Goal: Task Accomplishment & Management: Manage account settings

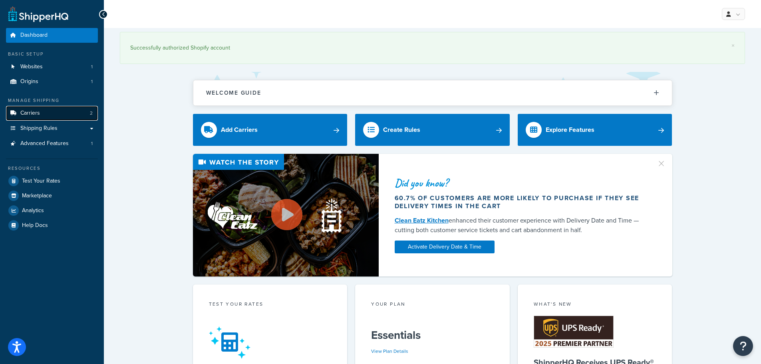
click at [39, 116] on span "Carriers" at bounding box center [30, 113] width 20 height 7
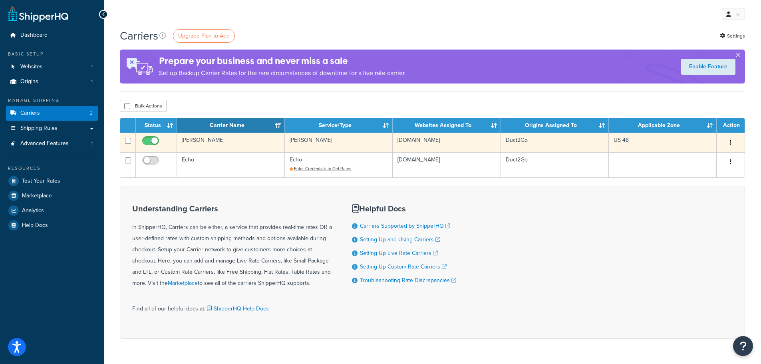
click at [347, 140] on td "[PERSON_NAME]" at bounding box center [339, 143] width 108 height 20
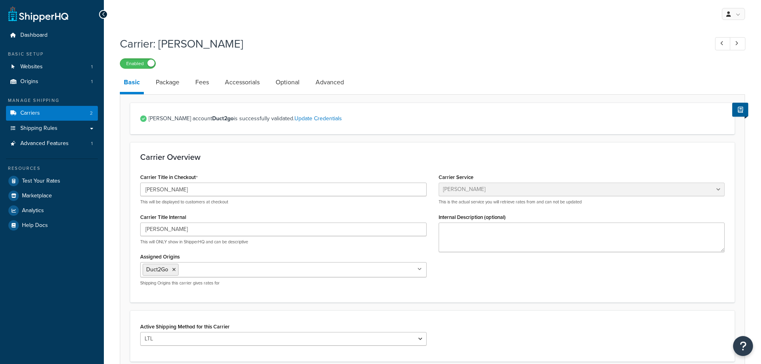
select select "estesFreight"
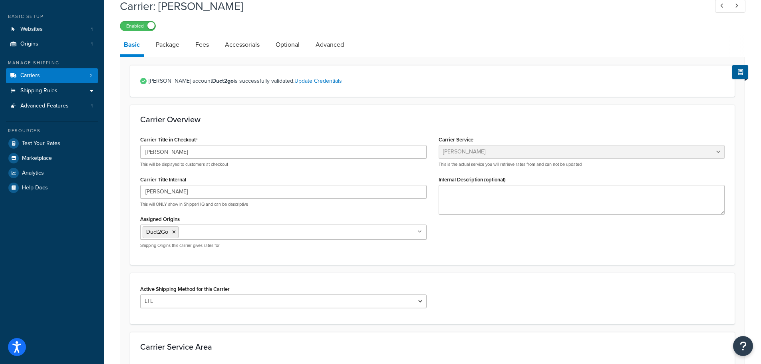
scroll to position [160, 0]
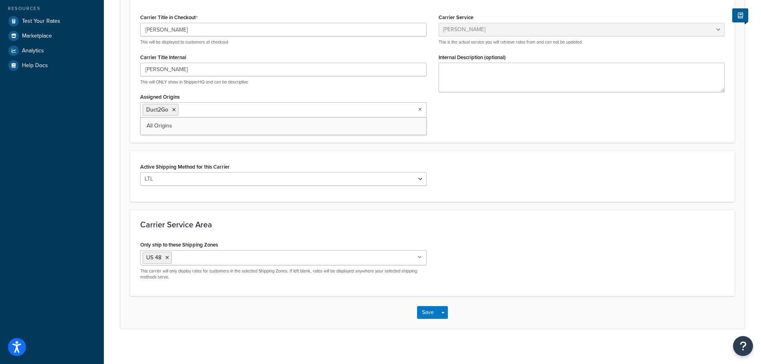
click at [210, 109] on input "Assigned Origins" at bounding box center [216, 109] width 71 height 9
click at [164, 128] on span "All Origins" at bounding box center [160, 125] width 26 height 8
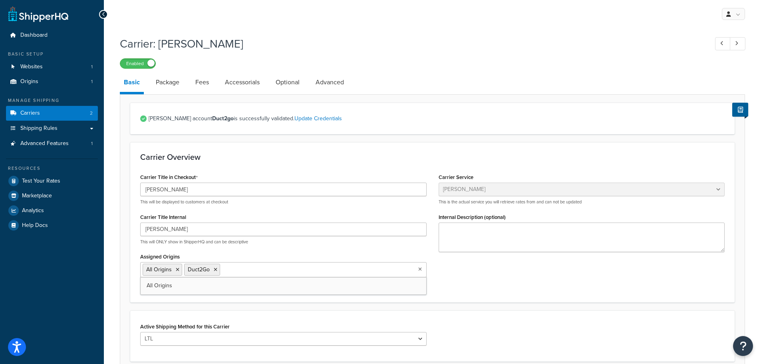
click at [477, 284] on div "Carrier Title in Checkout Estes This will be displayed to customers at checkout…" at bounding box center [432, 231] width 596 height 121
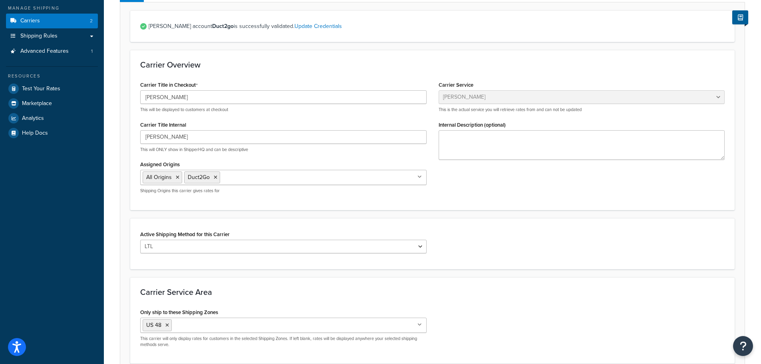
scroll to position [120, 0]
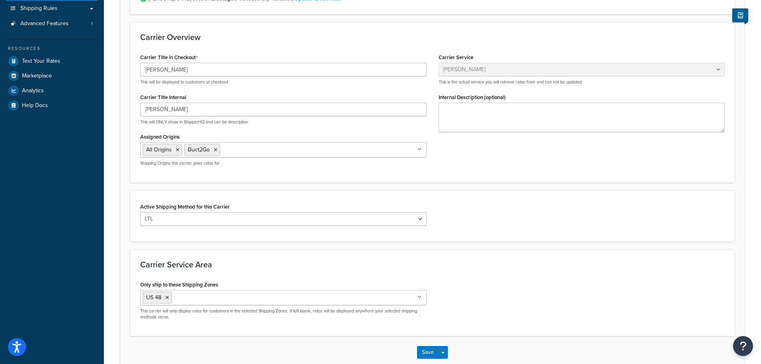
click at [208, 301] on input "Only ship to these Shipping Zones" at bounding box center [209, 297] width 71 height 9
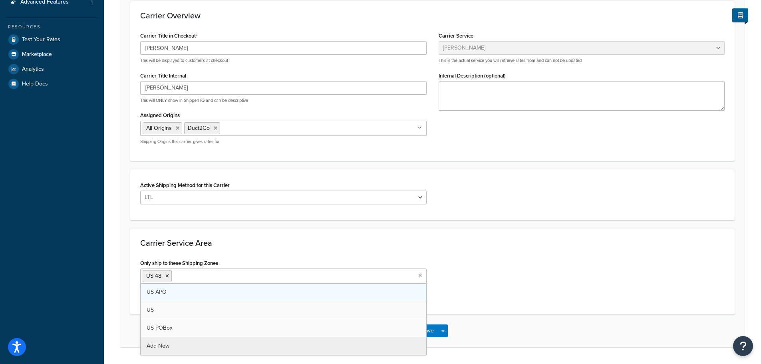
scroll to position [166, 0]
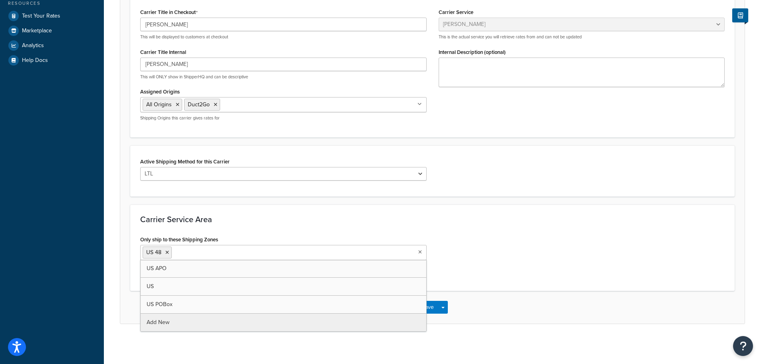
click at [507, 220] on h3 "Carrier Service Area" at bounding box center [432, 219] width 584 height 9
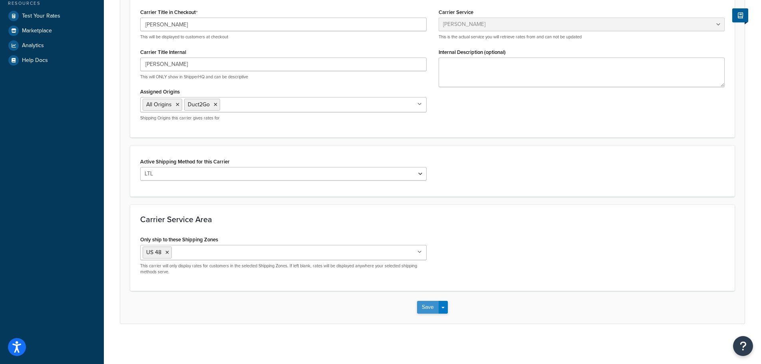
click at [433, 304] on button "Save" at bounding box center [428, 307] width 22 height 13
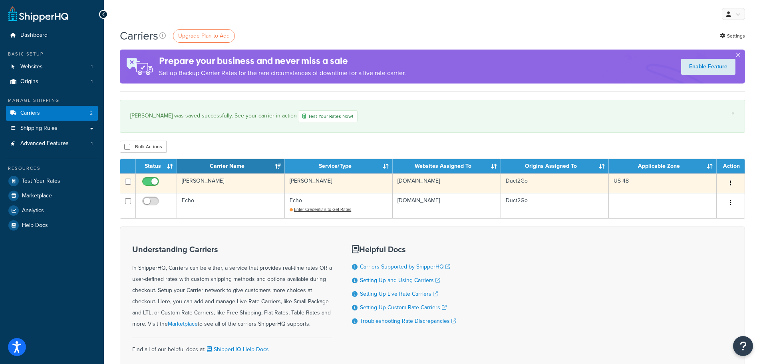
click at [237, 184] on td "[PERSON_NAME]" at bounding box center [231, 183] width 108 height 20
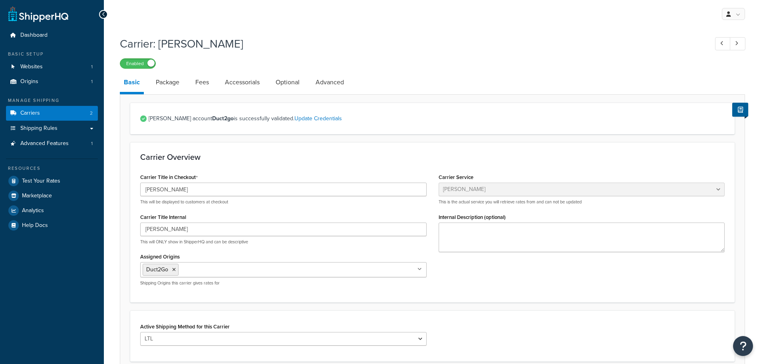
select select "estesFreight"
click at [169, 84] on link "Package" at bounding box center [168, 82] width 32 height 19
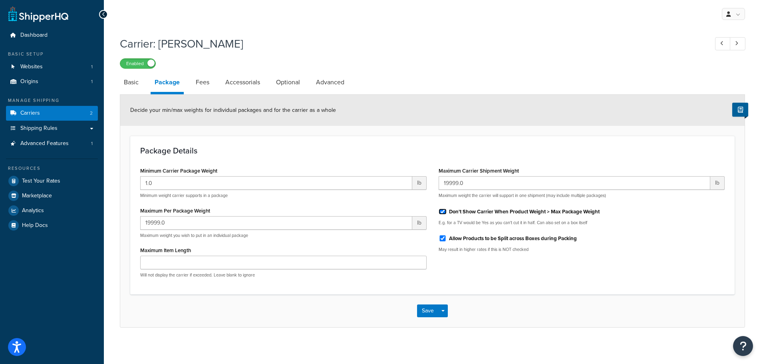
click at [443, 211] on input "Don't Show Carrier When Product Weight > Max Package Weight" at bounding box center [443, 212] width 8 height 6
checkbox input "false"
click at [433, 310] on button "Save" at bounding box center [428, 310] width 22 height 13
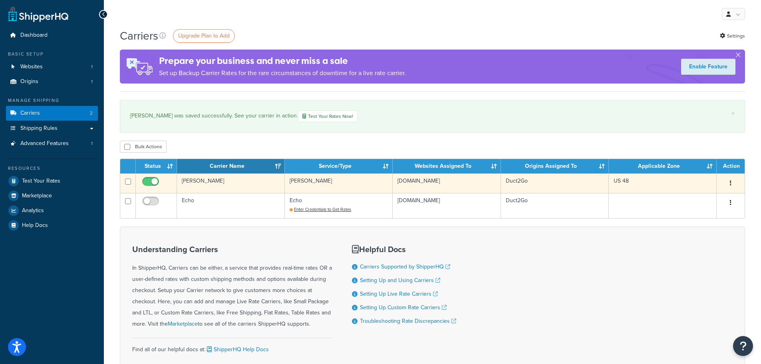
click at [581, 185] on td "Duct2Go" at bounding box center [555, 183] width 108 height 20
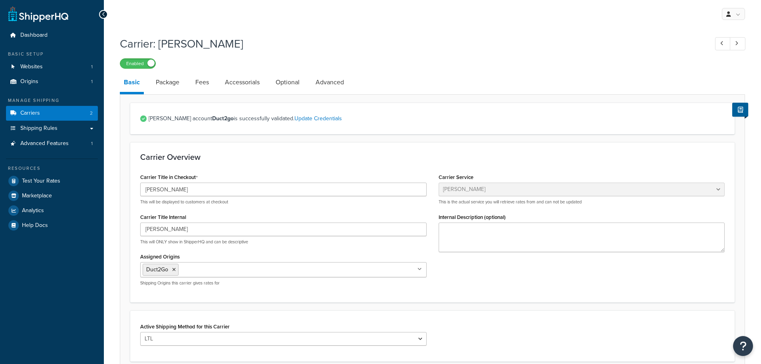
select select "estesFreight"
click at [204, 83] on link "Fees" at bounding box center [202, 82] width 22 height 19
select select "AFTER"
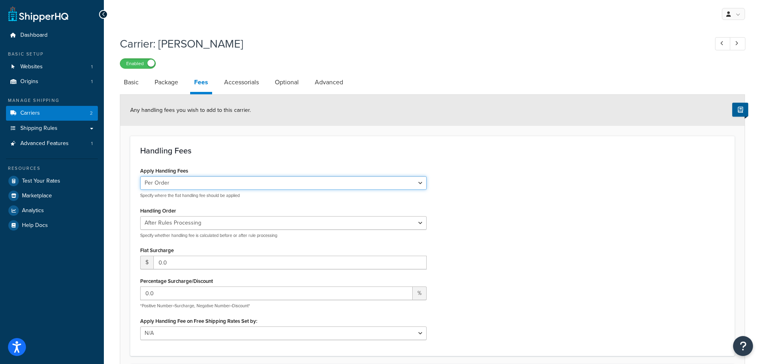
click at [192, 183] on select "Per Order Per Item Per Package" at bounding box center [283, 183] width 286 height 14
click at [140, 177] on select "Per Order Per Item Per Package" at bounding box center [283, 183] width 286 height 14
drag, startPoint x: 181, startPoint y: 181, endPoint x: 178, endPoint y: 190, distance: 9.7
click at [181, 181] on select "Per Order Per Item Per Package" at bounding box center [283, 183] width 286 height 14
select select "package"
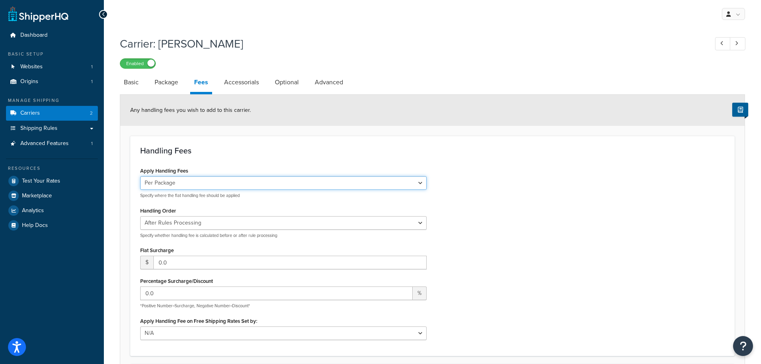
click at [140, 177] on select "Per Order Per Item Per Package" at bounding box center [283, 183] width 286 height 14
click at [477, 240] on div "Apply Handling Fees Per Order Per Item Per Package Specify where the flat handl…" at bounding box center [432, 255] width 596 height 181
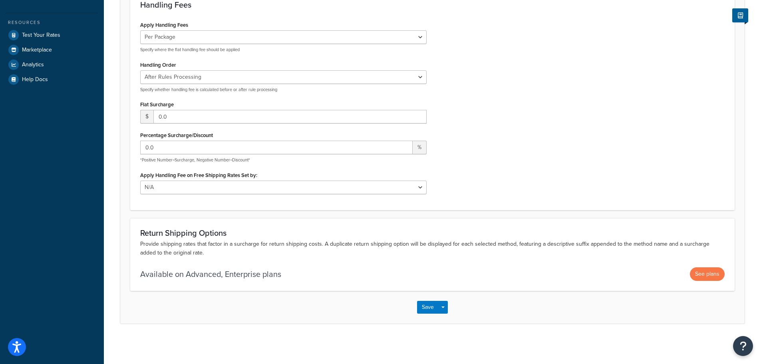
scroll to position [11, 0]
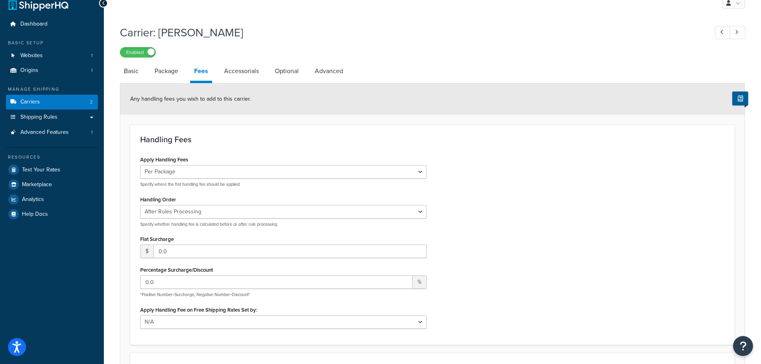
drag, startPoint x: 323, startPoint y: 300, endPoint x: 276, endPoint y: 132, distance: 174.9
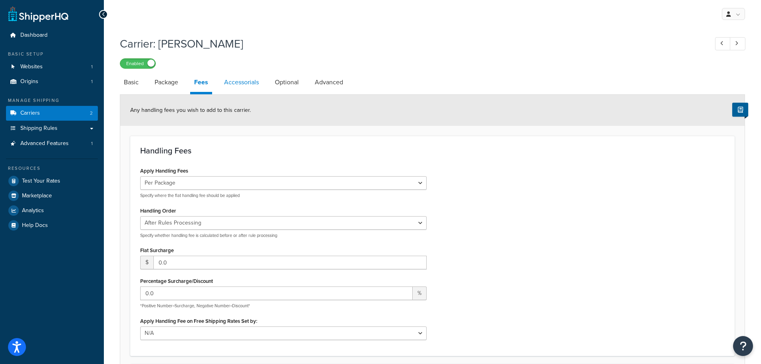
click at [238, 84] on link "Accessorials" at bounding box center [241, 82] width 43 height 19
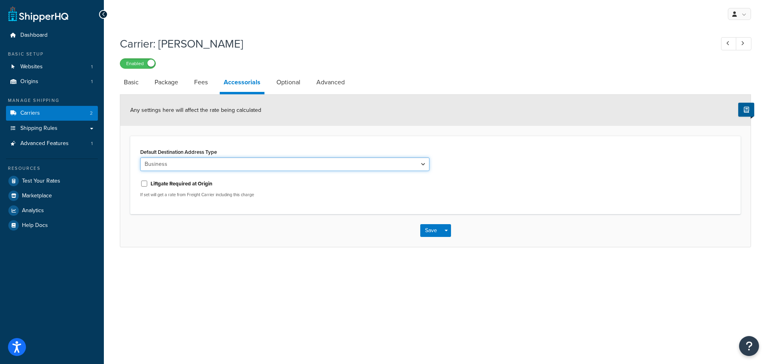
click at [224, 169] on select "Business Residential" at bounding box center [284, 164] width 289 height 14
drag, startPoint x: 224, startPoint y: 165, endPoint x: 222, endPoint y: 169, distance: 4.7
click at [224, 165] on select "Business Residential" at bounding box center [284, 164] width 289 height 14
drag, startPoint x: 226, startPoint y: 165, endPoint x: 221, endPoint y: 171, distance: 8.1
click at [226, 165] on select "Business Residential" at bounding box center [284, 164] width 289 height 14
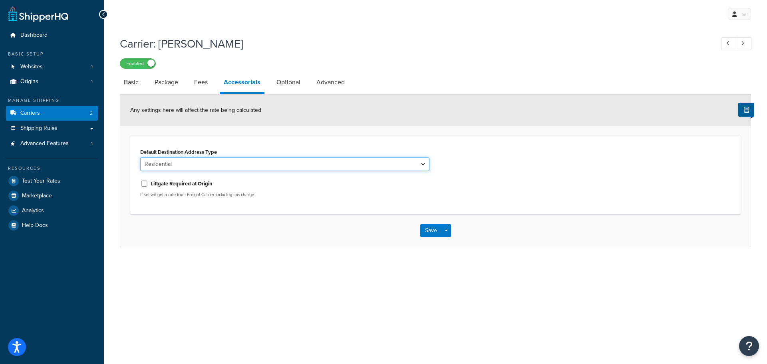
click at [140, 158] on select "Business Residential" at bounding box center [284, 164] width 289 height 14
click at [201, 166] on select "Business Residential" at bounding box center [284, 164] width 289 height 14
select select "business"
click at [140, 158] on select "Business Residential" at bounding box center [284, 164] width 289 height 14
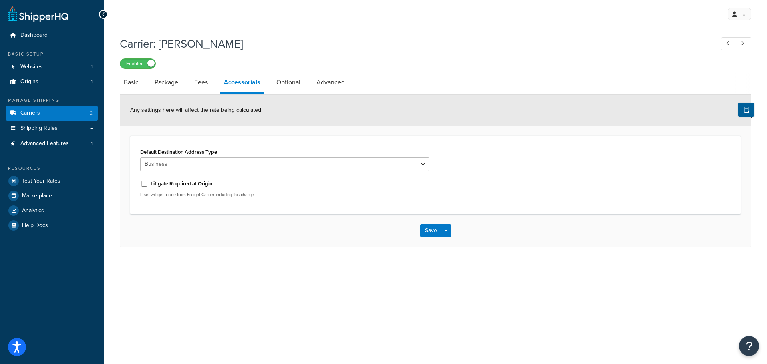
drag, startPoint x: 267, startPoint y: 133, endPoint x: 270, endPoint y: 102, distance: 30.6
click at [267, 133] on form "Any settings here will affect the rate being calculated Default Destination Add…" at bounding box center [435, 171] width 630 height 152
click at [287, 84] on link "Optional" at bounding box center [288, 82] width 32 height 19
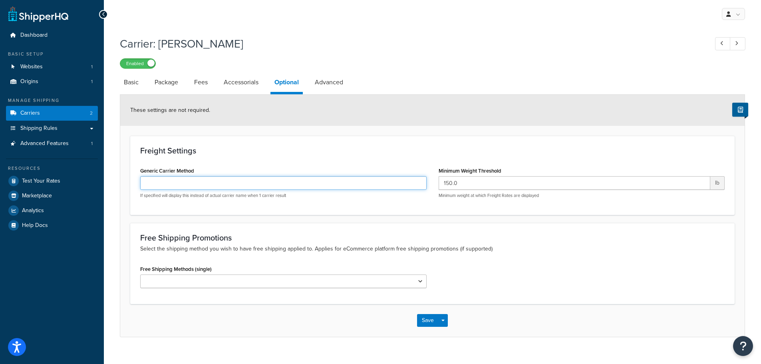
click at [209, 184] on input "Generic Carrier Method" at bounding box center [283, 183] width 286 height 14
click at [510, 186] on input "150.0" at bounding box center [575, 183] width 272 height 14
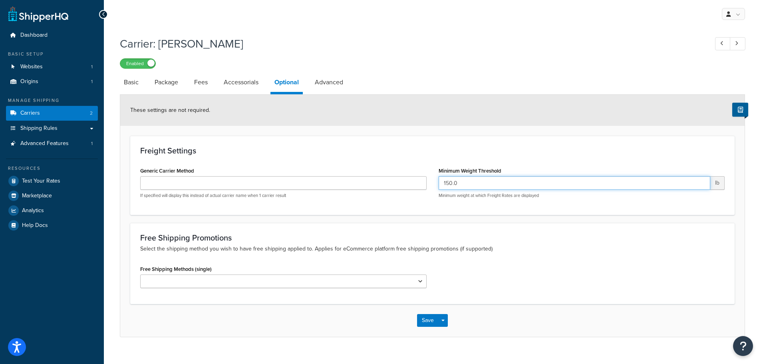
drag, startPoint x: 466, startPoint y: 184, endPoint x: 447, endPoint y: 186, distance: 19.2
click at [447, 186] on input "150.0" at bounding box center [575, 183] width 272 height 14
type input "1"
type input "20"
click at [465, 159] on div "Freight Settings Generic Carrier Method If specified will display this instead …" at bounding box center [432, 175] width 604 height 79
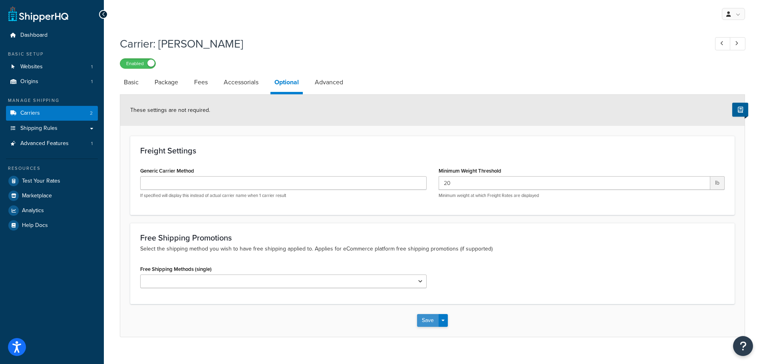
click at [431, 317] on button "Save" at bounding box center [428, 320] width 22 height 13
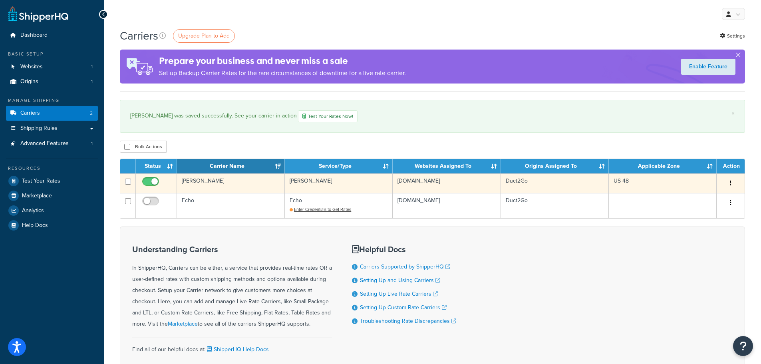
click at [512, 187] on td "Duct2Go" at bounding box center [555, 183] width 108 height 20
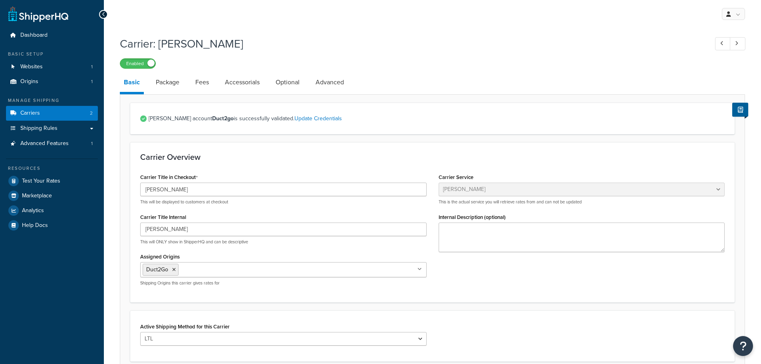
select select "estesFreight"
click at [300, 86] on link "Optional" at bounding box center [288, 82] width 32 height 19
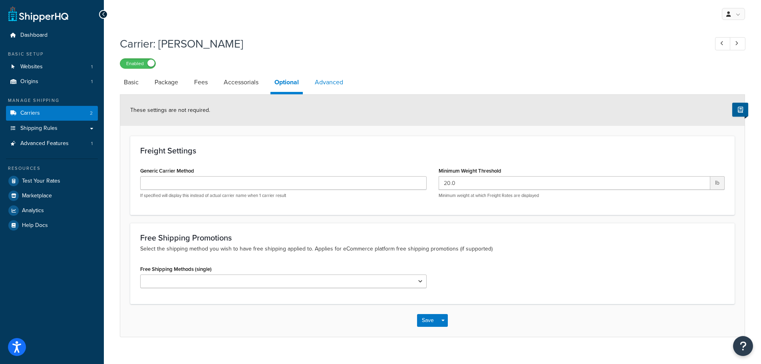
click at [332, 85] on link "Advanced" at bounding box center [329, 82] width 36 height 19
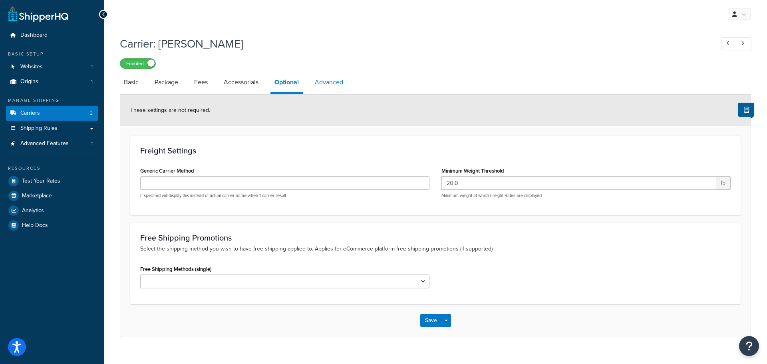
select select "false"
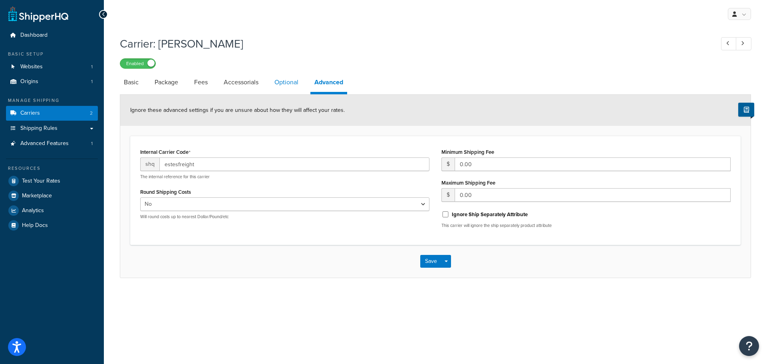
click at [294, 83] on link "Optional" at bounding box center [286, 82] width 32 height 19
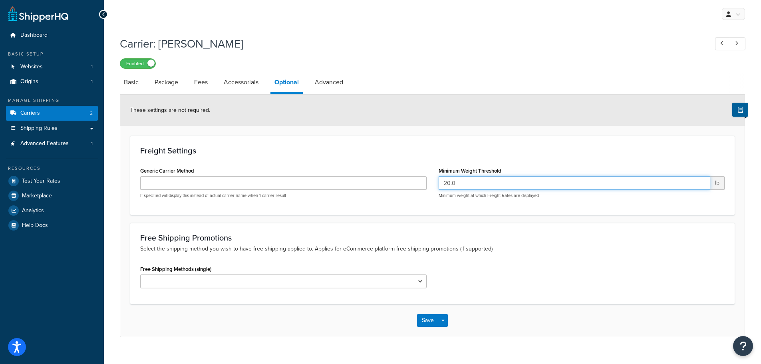
drag, startPoint x: 475, startPoint y: 184, endPoint x: 397, endPoint y: 181, distance: 77.9
click at [397, 181] on div "Generic Carrier Method If specified will display this instead of actual carrier…" at bounding box center [432, 185] width 596 height 40
type input "10"
click at [427, 218] on form "These settings are not required. Freight Settings Generic Carrier Method If spe…" at bounding box center [432, 216] width 624 height 242
click at [429, 326] on button "Save" at bounding box center [428, 320] width 22 height 13
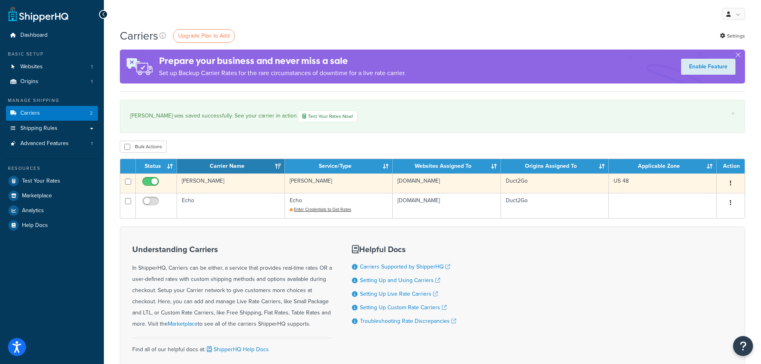
click at [346, 185] on td "[PERSON_NAME]" at bounding box center [339, 183] width 108 height 20
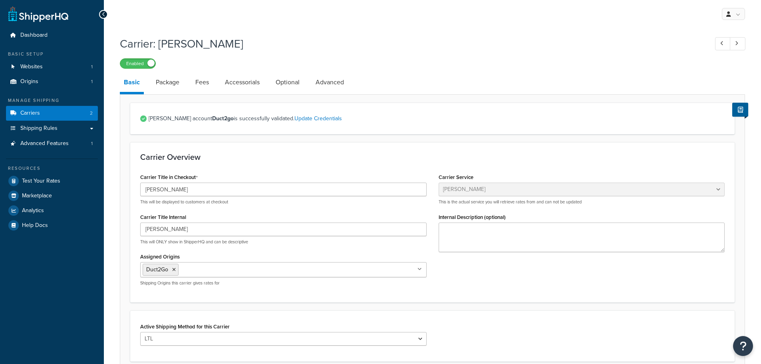
select select "estesFreight"
click at [171, 83] on link "Package" at bounding box center [168, 82] width 32 height 19
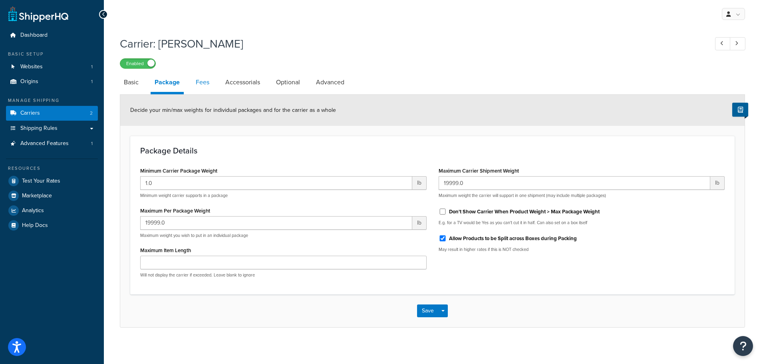
click at [201, 82] on link "Fees" at bounding box center [203, 82] width 22 height 19
select select "package"
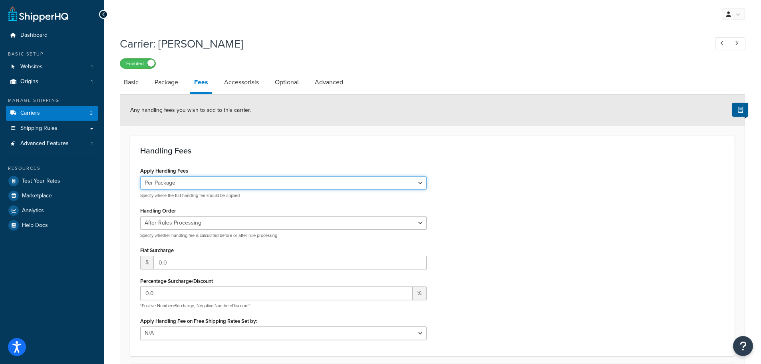
click at [201, 184] on select "Per Order Per Item Per Package" at bounding box center [283, 183] width 286 height 14
click at [183, 171] on label "Apply Handling Fees" at bounding box center [164, 171] width 48 height 6
click at [183, 176] on select "Per Order Per Item Per Package" at bounding box center [283, 183] width 286 height 14
click at [205, 155] on h3 "Handling Fees" at bounding box center [432, 150] width 584 height 9
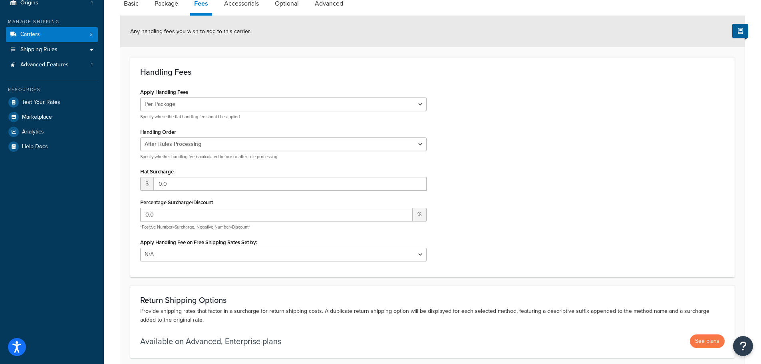
scroll to position [80, 0]
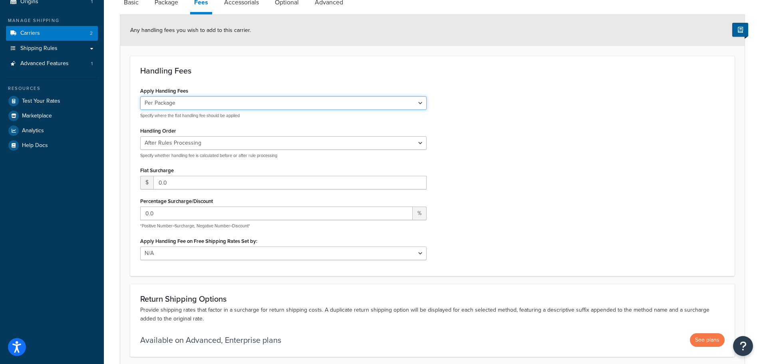
click at [183, 101] on select "Per Order Per Item Per Package" at bounding box center [283, 103] width 286 height 14
click at [179, 144] on select "Before Rules Processing After Rules Processing" at bounding box center [283, 143] width 286 height 14
select select "BEFORE"
click at [140, 137] on select "Before Rules Processing After Rules Processing" at bounding box center [283, 143] width 286 height 14
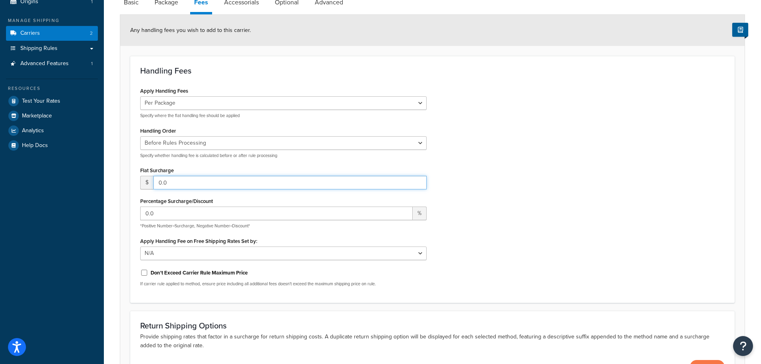
click at [186, 182] on input "0.0" at bounding box center [289, 183] width 273 height 14
drag, startPoint x: 195, startPoint y: 181, endPoint x: 149, endPoint y: 181, distance: 46.3
click at [149, 181] on div "$ 0.0" at bounding box center [283, 183] width 286 height 14
type input "50"
click at [530, 203] on div "Apply Handling Fees Per Order Per Item Per Package Specify where the flat handl…" at bounding box center [432, 189] width 596 height 208
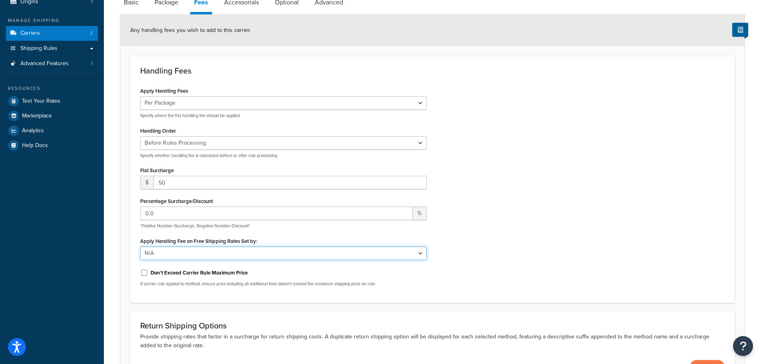
click at [298, 255] on select "N/A Fixed/Free Shipping Methods Free Promotion Rules All Free Shipping" at bounding box center [283, 253] width 286 height 14
click at [518, 242] on div "Apply Handling Fees Per Order Per Item Per Package Specify where the flat handl…" at bounding box center [432, 189] width 596 height 208
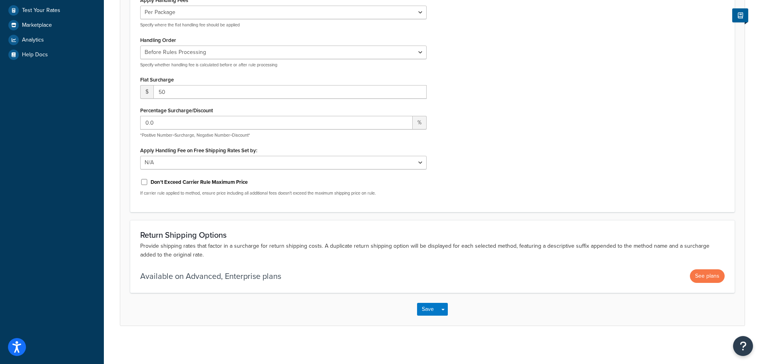
scroll to position [173, 0]
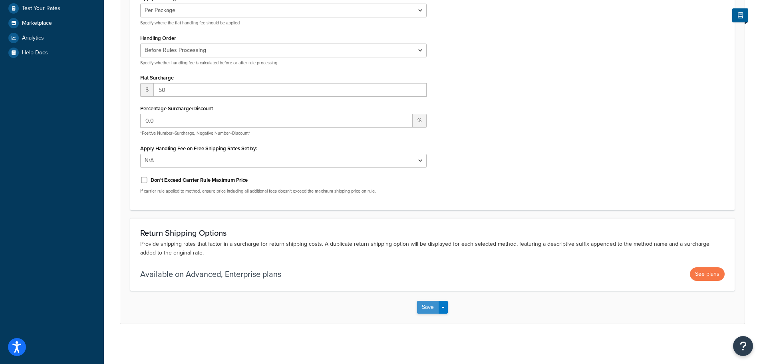
click at [427, 305] on button "Save" at bounding box center [428, 307] width 22 height 13
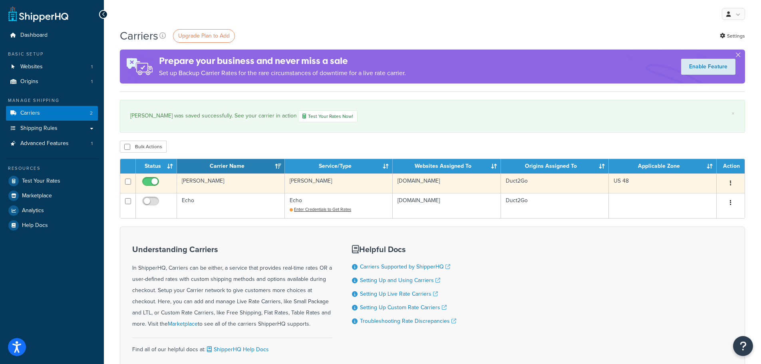
click at [302, 184] on td "[PERSON_NAME]" at bounding box center [339, 183] width 108 height 20
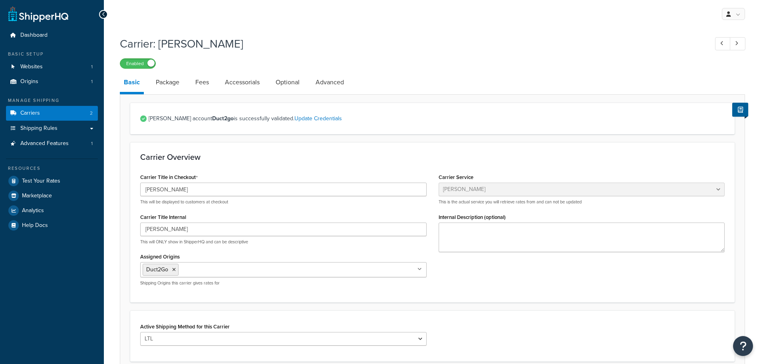
select select "estesFreight"
click at [284, 84] on link "Optional" at bounding box center [288, 82] width 32 height 19
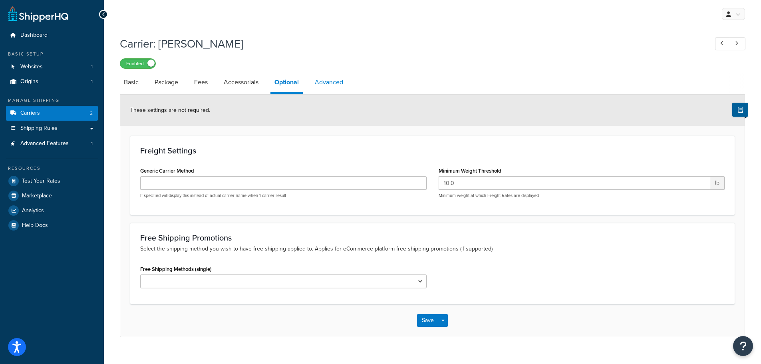
click at [327, 83] on link "Advanced" at bounding box center [329, 82] width 36 height 19
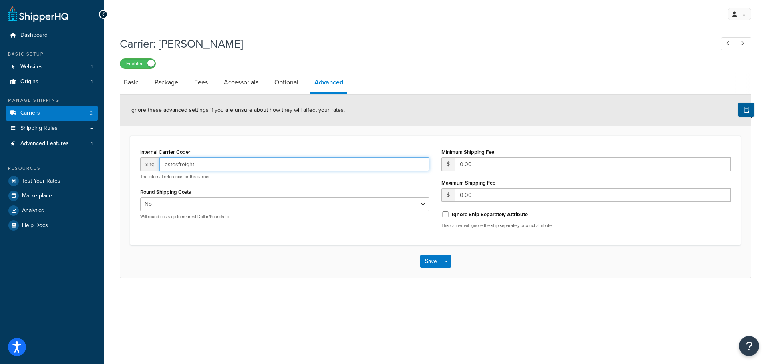
click at [185, 165] on input "estesfreight" at bounding box center [294, 164] width 270 height 14
click at [218, 165] on input "estesfreight" at bounding box center [294, 164] width 270 height 14
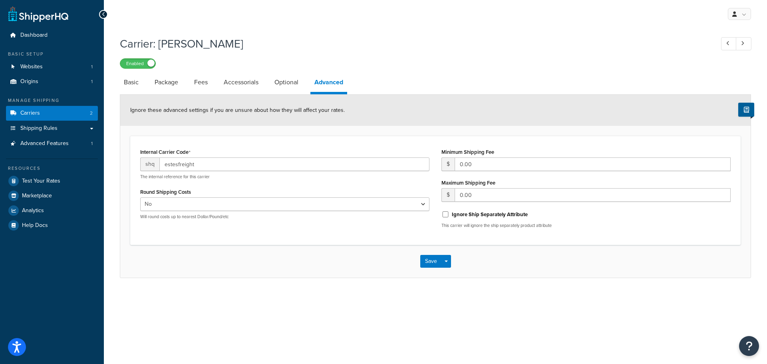
click at [215, 181] on div "Internal Carrier Code shq estesfreight The internal reference for this carrier …" at bounding box center [284, 185] width 301 height 79
click at [493, 164] on input "0.00" at bounding box center [593, 164] width 276 height 14
click at [495, 151] on div "Minimum Shipping Fee $ 0.00" at bounding box center [585, 158] width 289 height 25
click at [181, 203] on select "Yes No" at bounding box center [284, 204] width 289 height 14
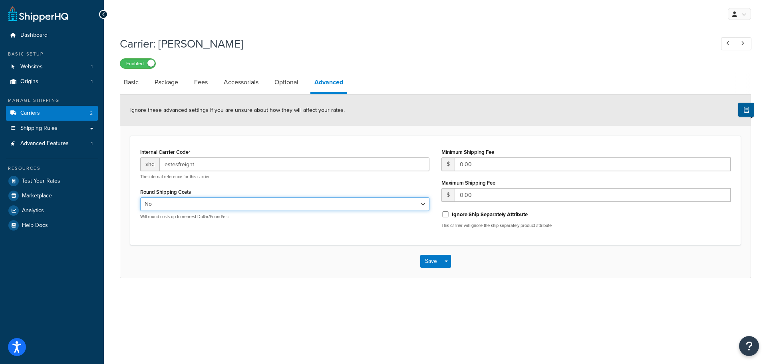
click at [212, 204] on select "Yes No" at bounding box center [284, 204] width 289 height 14
select select "true"
click at [140, 198] on select "Yes No" at bounding box center [284, 204] width 289 height 14
click at [235, 236] on div "Internal Carrier Code shq estesfreight The internal reference for this carrier …" at bounding box center [435, 190] width 610 height 109
click at [430, 264] on button "Save" at bounding box center [431, 261] width 22 height 13
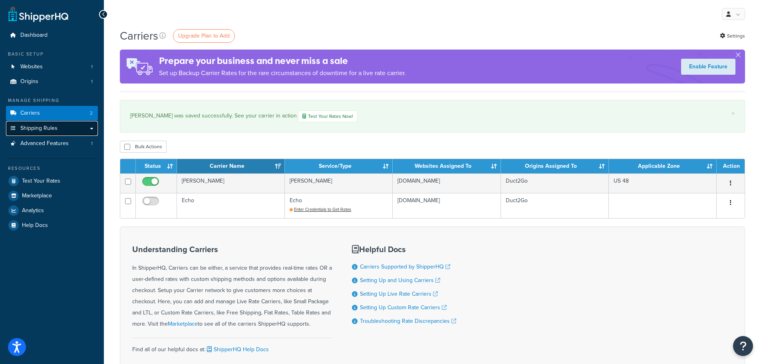
click at [63, 127] on link "Shipping Rules" at bounding box center [52, 128] width 92 height 15
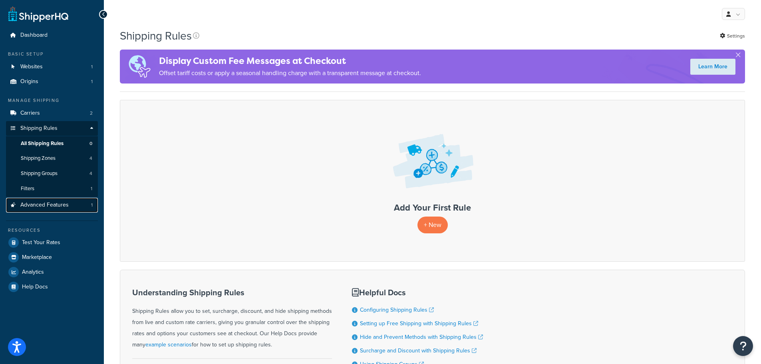
click at [58, 200] on link "Advanced Features 1" at bounding box center [52, 205] width 92 height 15
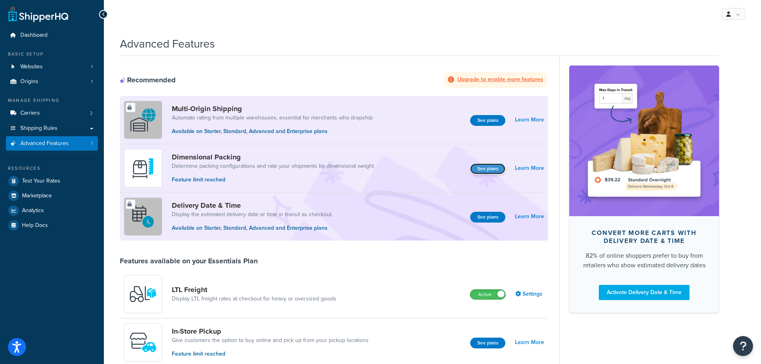
click at [490, 170] on button "See plans" at bounding box center [487, 168] width 35 height 11
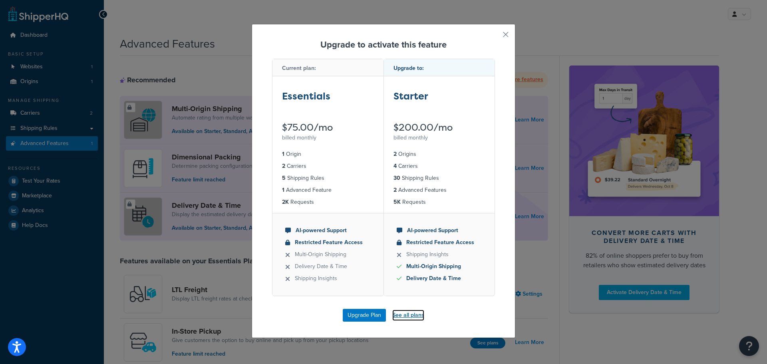
click at [406, 317] on link "See all plans" at bounding box center [408, 315] width 32 height 11
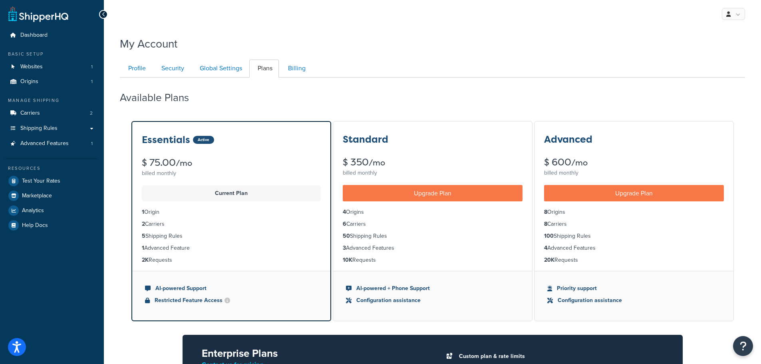
drag, startPoint x: 143, startPoint y: 213, endPoint x: 183, endPoint y: 230, distance: 43.8
click at [183, 230] on ul "1 Origin 2 Carriers 5 Shipping Rules 1 Advanced Feature 2K Requests" at bounding box center [231, 236] width 198 height 70
drag, startPoint x: 164, startPoint y: 238, endPoint x: 135, endPoint y: 238, distance: 28.8
click at [135, 238] on ul "1 Origin 2 Carriers 5 Shipping Rules 1 Advanced Feature 2K Requests" at bounding box center [231, 236] width 198 height 70
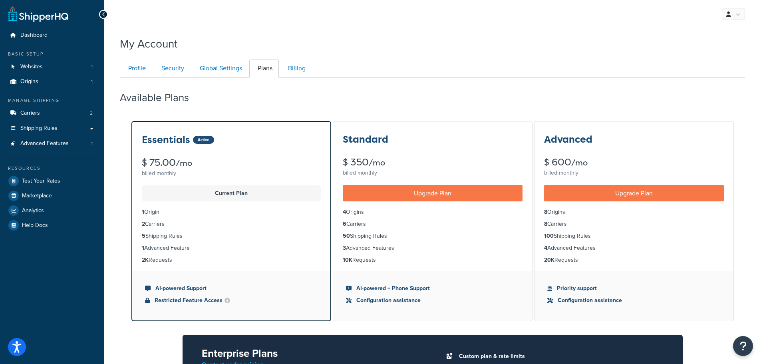
click at [206, 259] on li "2K Requests" at bounding box center [231, 260] width 179 height 9
click at [148, 70] on link "Profile" at bounding box center [136, 69] width 32 height 18
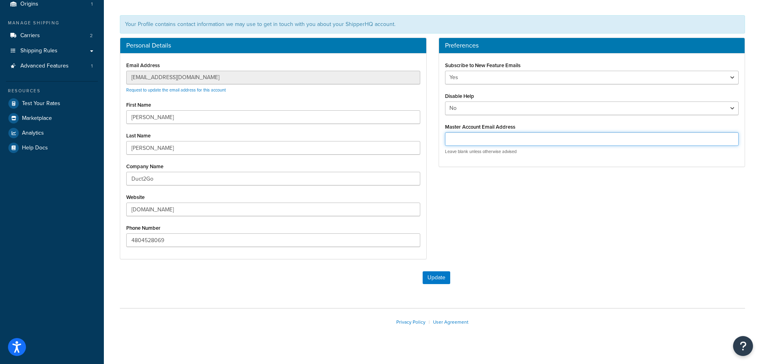
click at [503, 137] on input "Master Account Email Address" at bounding box center [592, 139] width 294 height 14
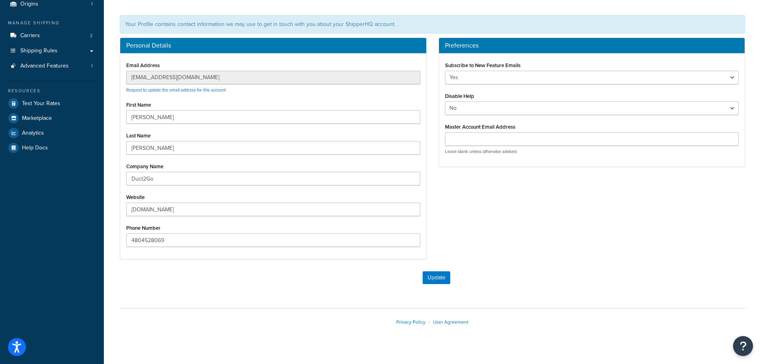
click at [537, 223] on div "Personal Details Email Address info@duct2go.com Request to update the email add…" at bounding box center [432, 153] width 637 height 230
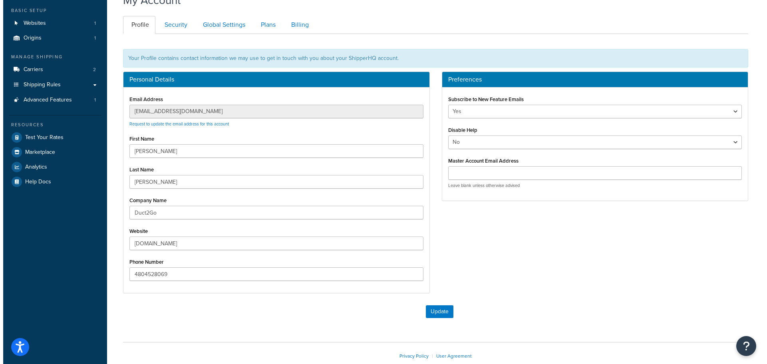
scroll to position [0, 0]
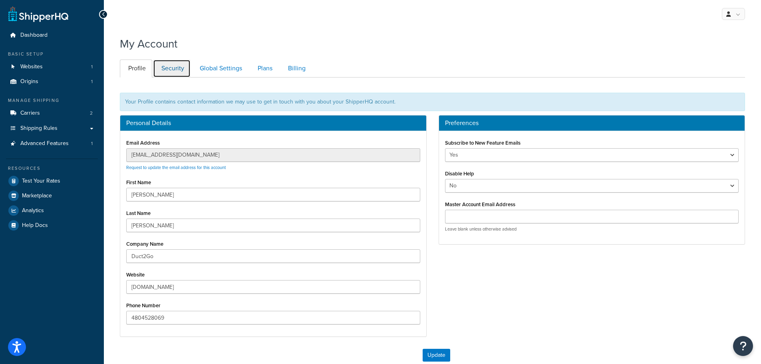
click at [182, 69] on link "Security" at bounding box center [172, 69] width 38 height 18
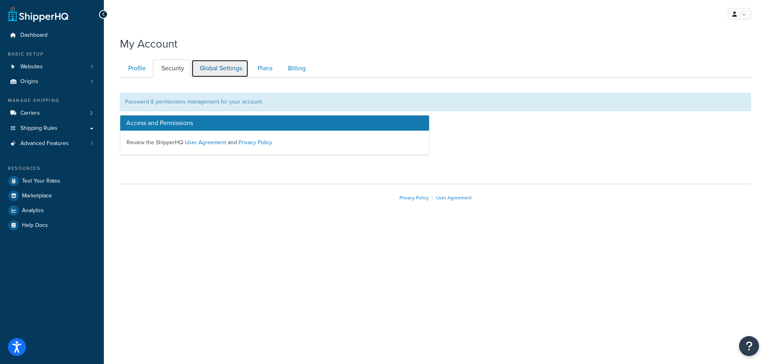
click at [232, 70] on link "Global Settings" at bounding box center [219, 69] width 57 height 18
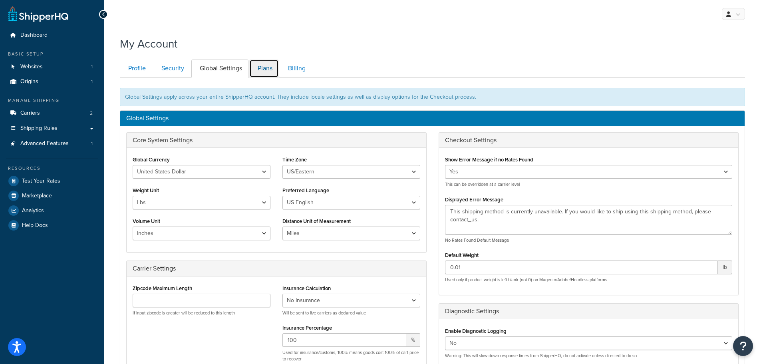
click at [263, 71] on link "Plans" at bounding box center [264, 69] width 30 height 18
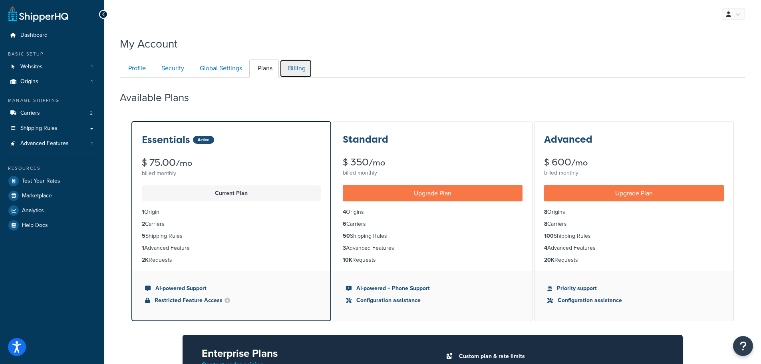
click at [291, 67] on link "Billing" at bounding box center [296, 69] width 32 height 18
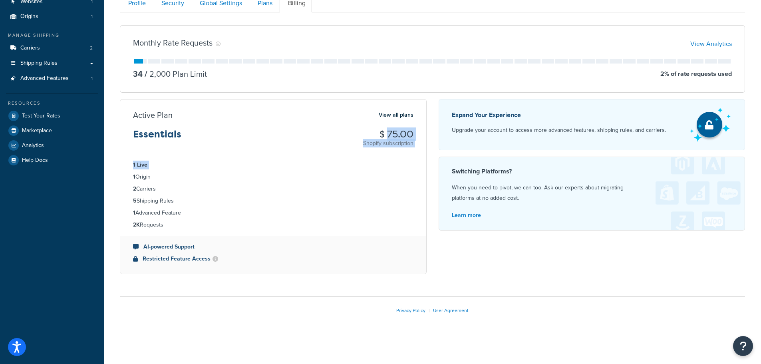
drag, startPoint x: 329, startPoint y: 137, endPoint x: 406, endPoint y: 163, distance: 81.2
click at [420, 158] on div "Active Plan View all plans Essentials $ 75.00 Shopify subscription 1 Live 1 Ori…" at bounding box center [273, 186] width 307 height 175
click at [405, 163] on li "1 Live" at bounding box center [273, 165] width 280 height 9
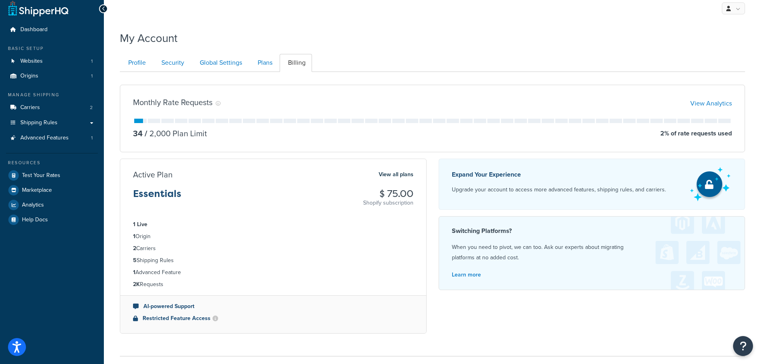
scroll to position [0, 0]
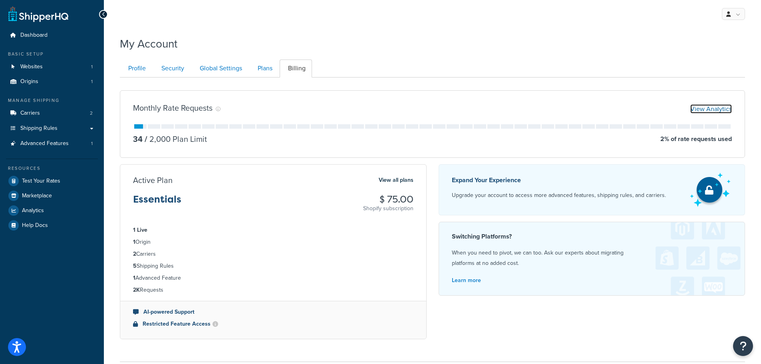
click at [713, 111] on link "View Analytics" at bounding box center [711, 108] width 42 height 9
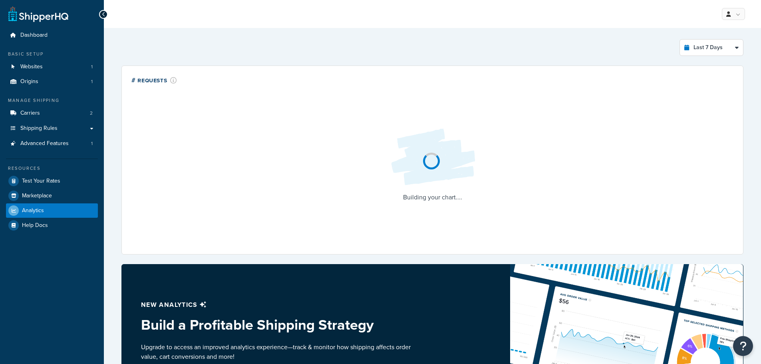
select select "last_7_days"
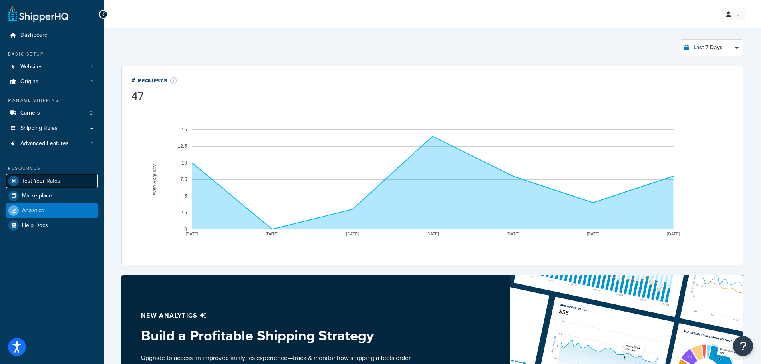
click at [48, 185] on link "Test Your Rates" at bounding box center [52, 181] width 92 height 14
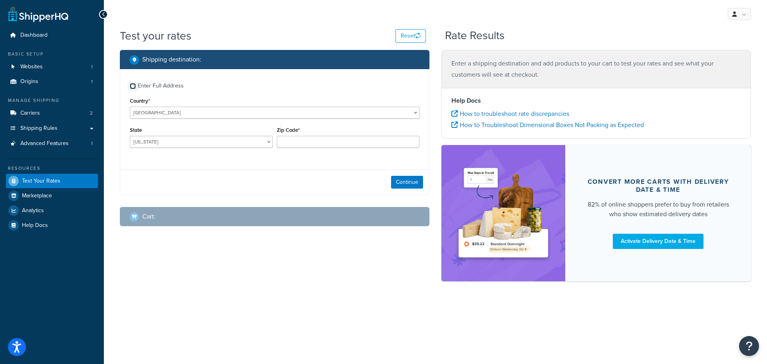
click at [134, 84] on input "Enter Full Address" at bounding box center [133, 86] width 6 height 6
checkbox input "true"
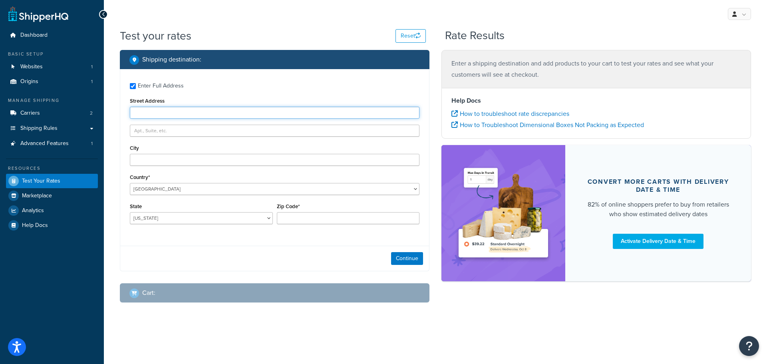
click at [171, 112] on input "Street Address" at bounding box center [275, 113] width 290 height 12
click at [212, 113] on input "Street Address" at bounding box center [275, 113] width 290 height 12
paste input "2340 Eastman Avenue"
type input "2340 Eastman Avenue"
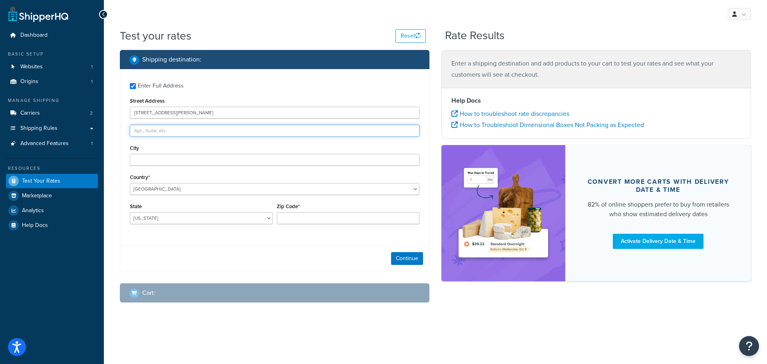
click at [161, 131] on input "text" at bounding box center [275, 131] width 290 height 12
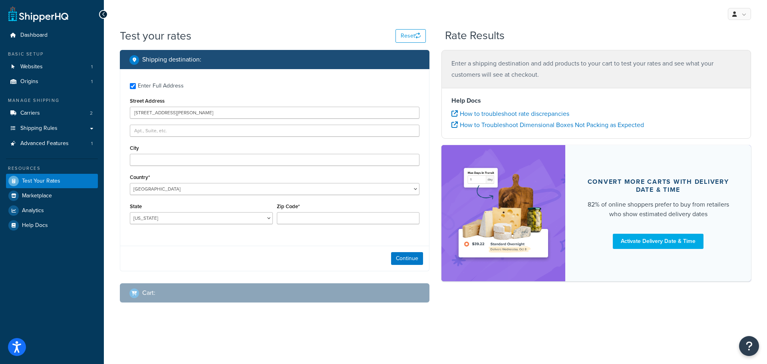
click at [161, 144] on div "City" at bounding box center [275, 154] width 290 height 23
click at [156, 160] on input "City" at bounding box center [275, 160] width 290 height 12
type input "Oxnard"
click at [148, 220] on select "Alabama Alaska American Samoa Arizona Arkansas Armed Forces Americas Armed Forc…" at bounding box center [201, 218] width 143 height 12
select select "CA"
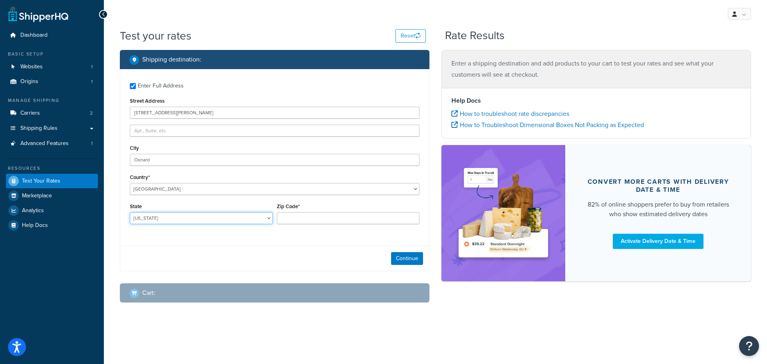
click at [130, 213] on select "Alabama Alaska American Samoa Arizona Arkansas Armed Forces Americas Armed Forc…" at bounding box center [201, 218] width 143 height 12
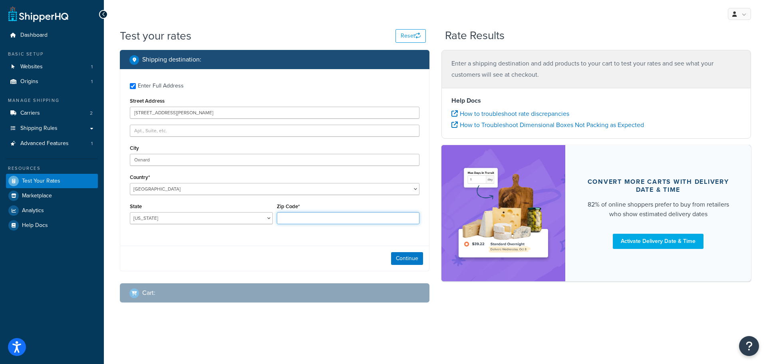
click at [297, 222] on input "Zip Code*" at bounding box center [348, 218] width 143 height 12
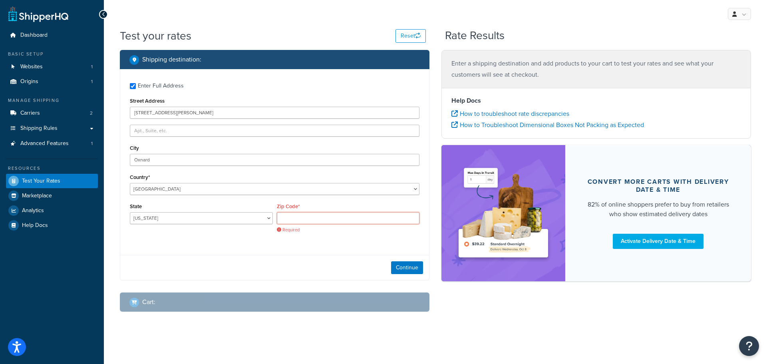
click at [325, 220] on input "Zip Code*" at bounding box center [348, 218] width 143 height 12
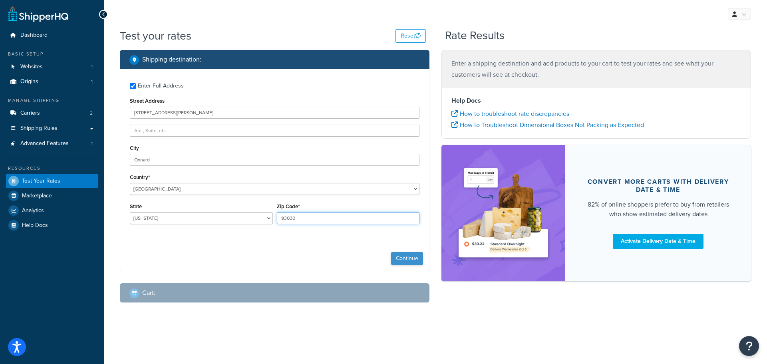
type input "93030"
click at [399, 259] on button "Continue" at bounding box center [407, 258] width 32 height 13
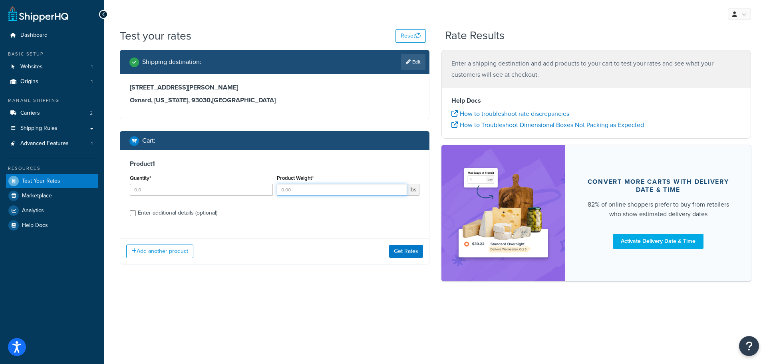
click at [305, 187] on input "Product Weight*" at bounding box center [342, 190] width 131 height 12
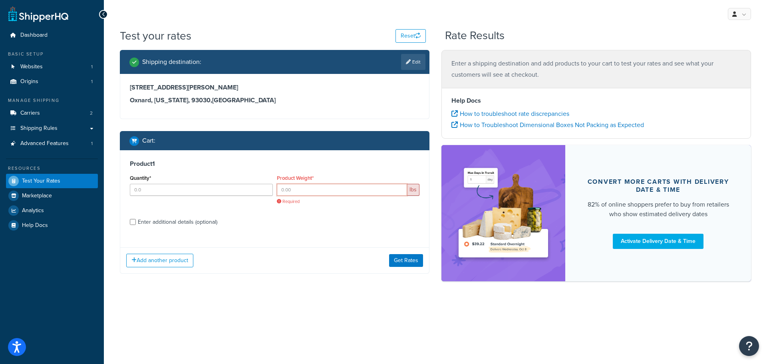
click at [310, 186] on input "Product Weight*" at bounding box center [342, 190] width 131 height 12
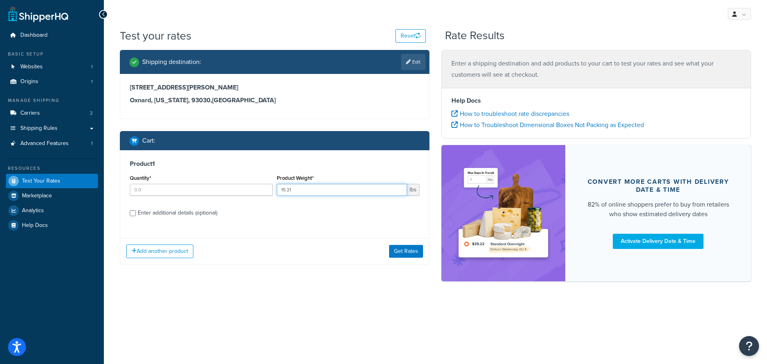
type input "15.21"
click at [308, 225] on div "Product 1 Quantity* Product Weight* 15.21 lbs Enter additional details (optiona…" at bounding box center [274, 191] width 309 height 82
click at [147, 193] on input "Quantity*" at bounding box center [201, 190] width 143 height 12
type input "10"
click at [149, 214] on div "Enter additional details (optional)" at bounding box center [177, 212] width 79 height 11
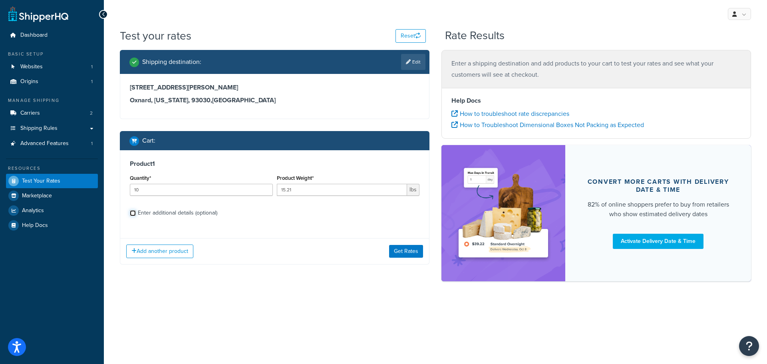
click at [136, 214] on input "Enter additional details (optional)" at bounding box center [133, 213] width 6 height 6
checkbox input "true"
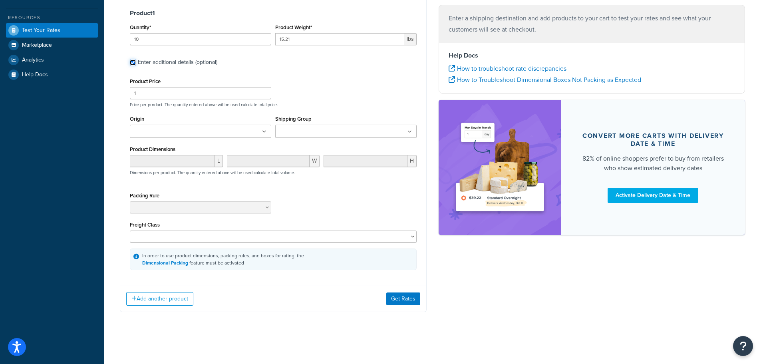
scroll to position [112, 0]
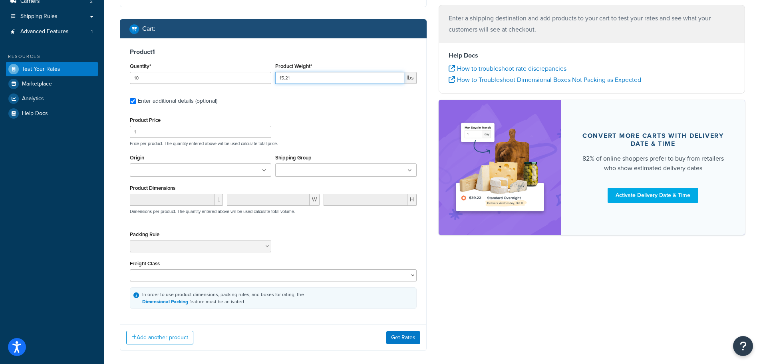
click at [317, 79] on input "15.21" at bounding box center [339, 78] width 129 height 12
click at [310, 113] on div "Product 1 Quantity* 10 Product Weight* 15.21 lbs Enter additional details (opti…" at bounding box center [273, 178] width 306 height 280
click at [171, 133] on input "1" at bounding box center [200, 132] width 141 height 12
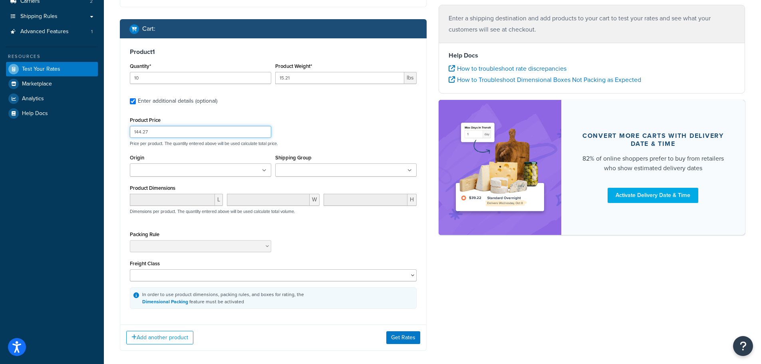
click at [136, 132] on input "144.27" at bounding box center [200, 132] width 141 height 12
type input "44.27"
click at [372, 137] on div "Product Price 44.27 Price per product. The quantity entered above will be used …" at bounding box center [273, 131] width 291 height 32
click at [276, 166] on ul at bounding box center [345, 169] width 141 height 13
click at [252, 170] on ul at bounding box center [200, 169] width 141 height 13
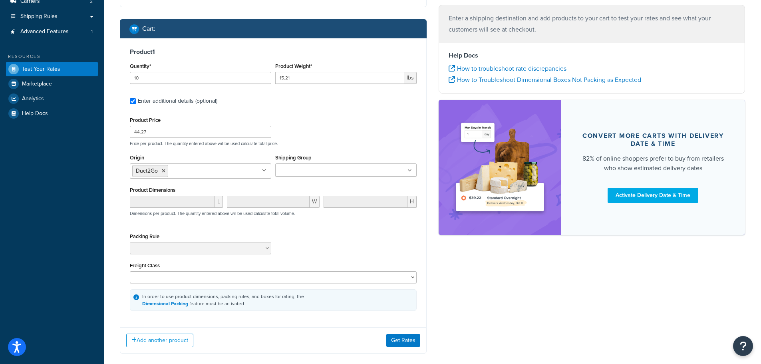
click at [322, 170] on input "Shipping Group" at bounding box center [313, 170] width 71 height 9
click at [327, 148] on div "Product Price 44.27 Price per product. The quantity entered above will be used …" at bounding box center [273, 213] width 287 height 197
click at [344, 169] on ul at bounding box center [345, 169] width 141 height 13
click at [330, 153] on div "Shipping Group Large Medium Small" at bounding box center [345, 164] width 141 height 24
click at [332, 176] on ul at bounding box center [345, 169] width 141 height 13
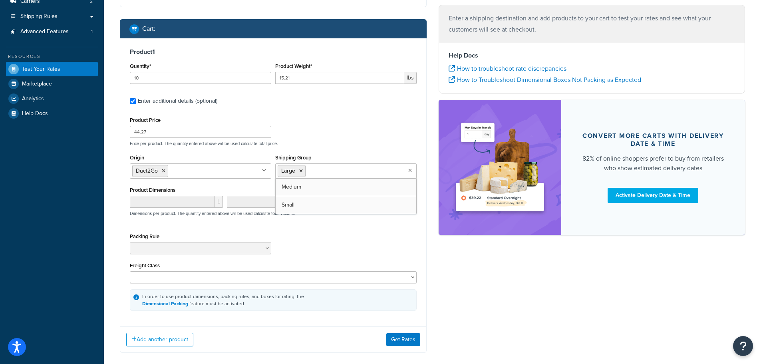
click at [325, 137] on div "Product Price 44.27 Price per product. The quantity entered above will be used …" at bounding box center [273, 131] width 291 height 32
click at [286, 224] on div "L W H Dimensions per product. The quantity entered above will be used calculate…" at bounding box center [273, 210] width 291 height 29
click at [209, 273] on select "50 55 60 65 70 77.5 85 92.5 100 110 125 150 175 200 250 300 400 500" at bounding box center [273, 277] width 287 height 12
click at [209, 274] on select "50 55 60 65 70 77.5 85 92.5 100 110 125 150 175 200 250 300 400 500" at bounding box center [273, 277] width 287 height 12
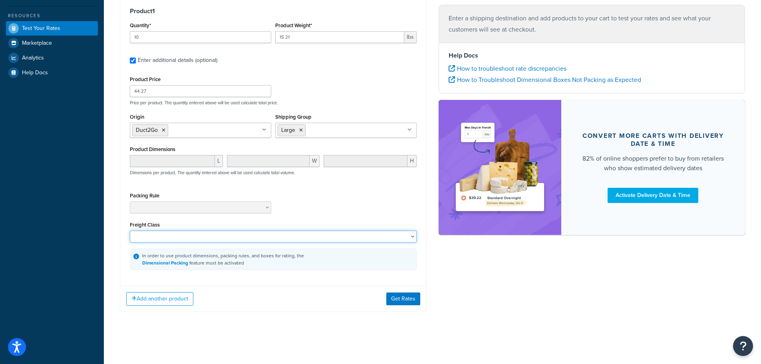
scroll to position [154, 0]
click at [179, 263] on link "Dimensional Packing" at bounding box center [165, 262] width 46 height 7
click at [416, 299] on button "Get Rates" at bounding box center [403, 298] width 34 height 13
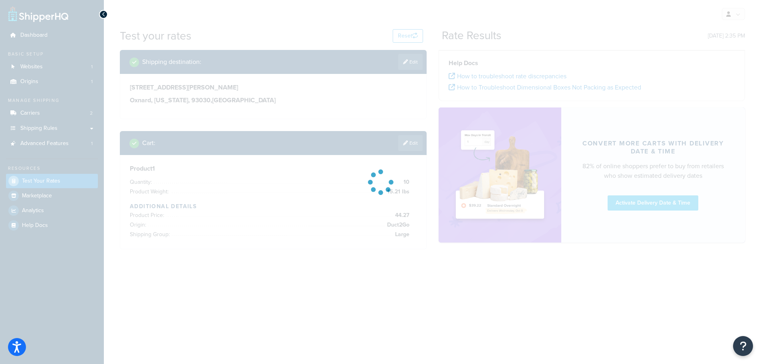
scroll to position [0, 0]
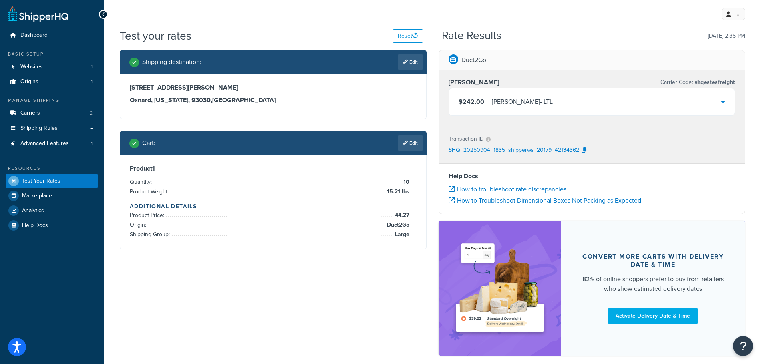
click at [539, 100] on div "$242.00 Estes - LTL" at bounding box center [592, 101] width 286 height 27
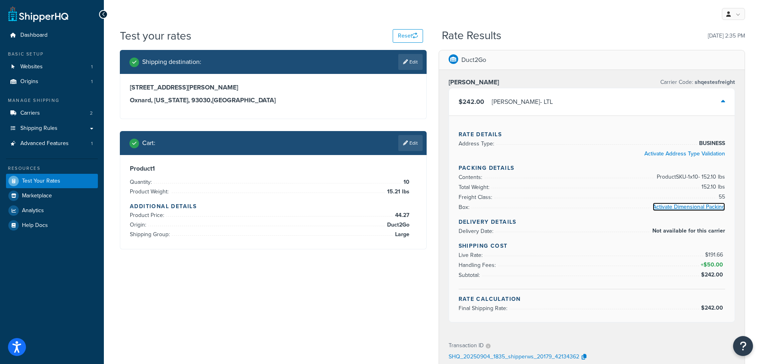
click at [701, 207] on link "Activate Dimensional Packing" at bounding box center [689, 207] width 72 height 8
click at [70, 126] on link "Shipping Rules" at bounding box center [52, 128] width 92 height 15
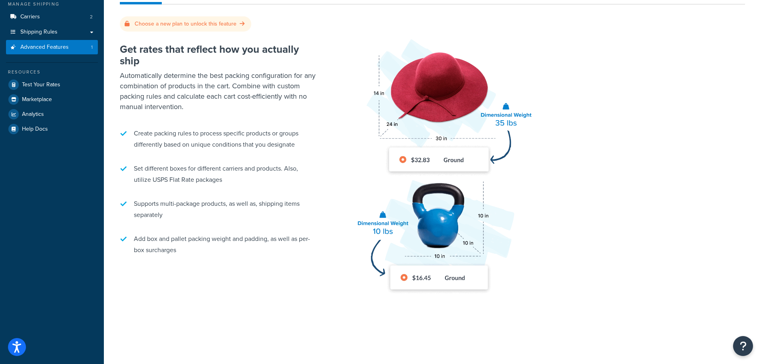
scroll to position [33, 0]
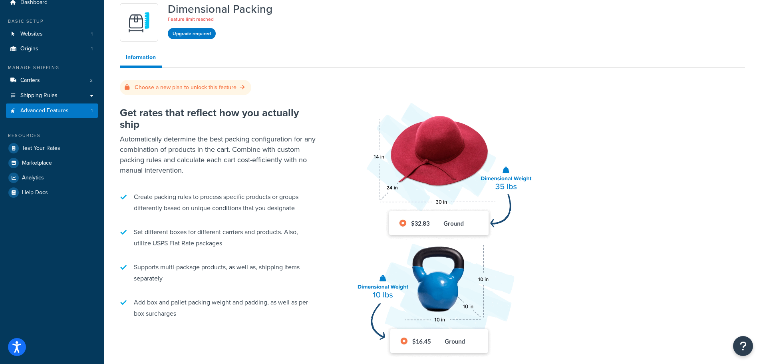
drag, startPoint x: 302, startPoint y: 269, endPoint x: 406, endPoint y: 3, distance: 285.4
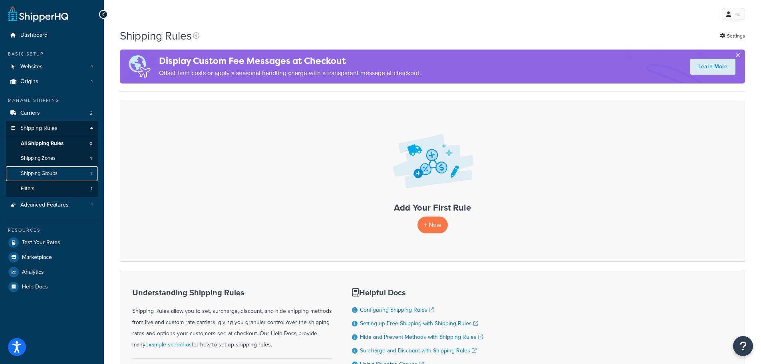
click at [56, 174] on span "Shipping Groups" at bounding box center [39, 173] width 37 height 7
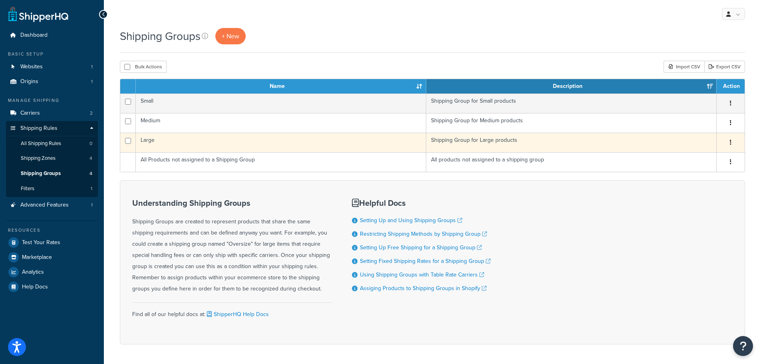
click at [171, 146] on td "Large" at bounding box center [281, 143] width 290 height 20
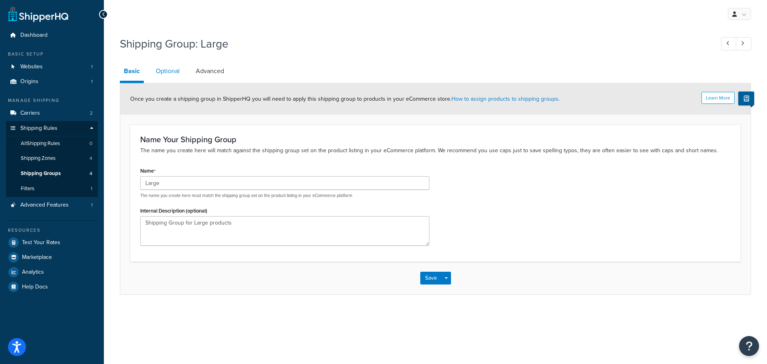
click at [169, 74] on link "Optional" at bounding box center [168, 71] width 32 height 19
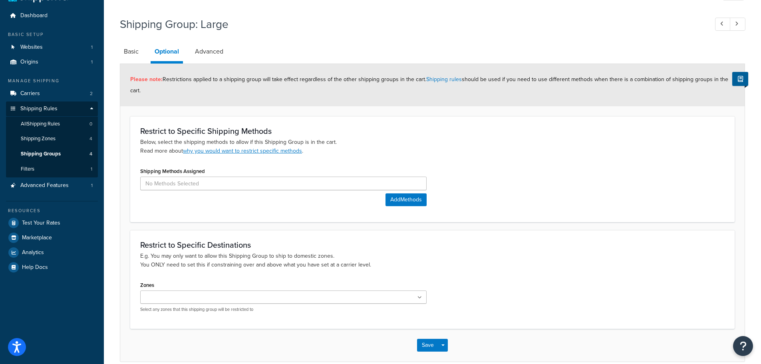
scroll to position [40, 0]
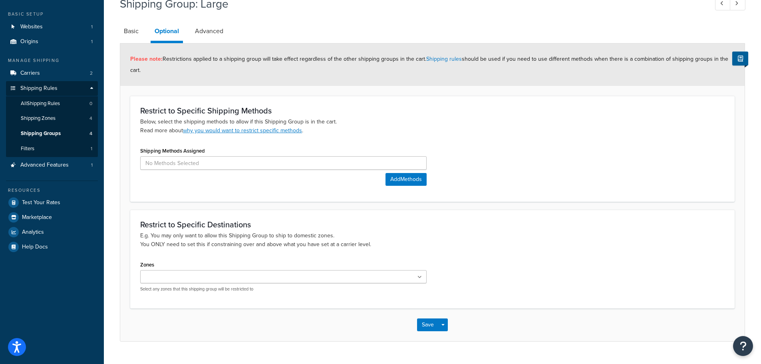
click at [231, 277] on ul at bounding box center [283, 276] width 286 height 13
click at [203, 176] on div "Shipping Methods Assigned Add Methods" at bounding box center [283, 165] width 286 height 41
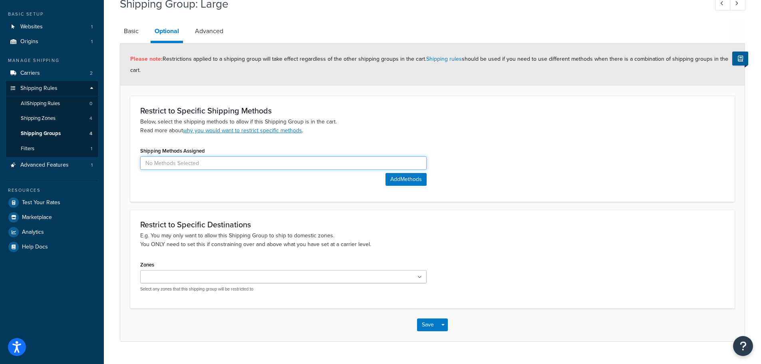
click at [199, 162] on input at bounding box center [283, 163] width 286 height 14
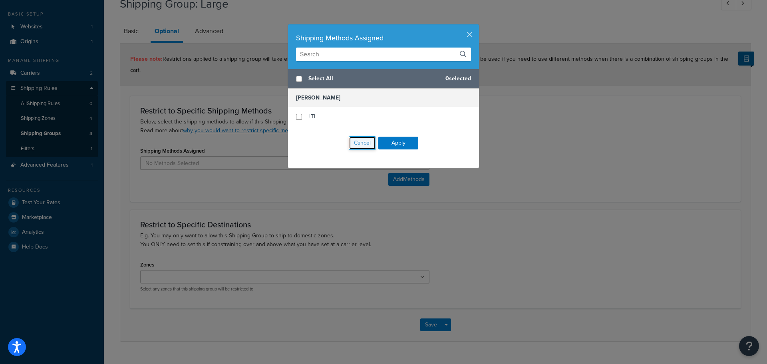
click at [361, 144] on button "Cancel" at bounding box center [362, 143] width 27 height 14
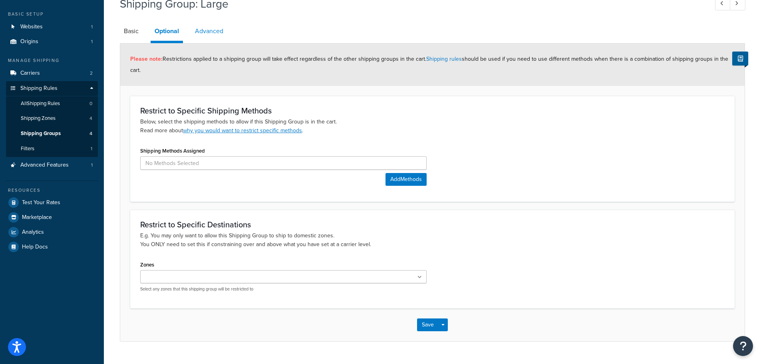
click at [205, 34] on link "Advanced" at bounding box center [209, 31] width 36 height 19
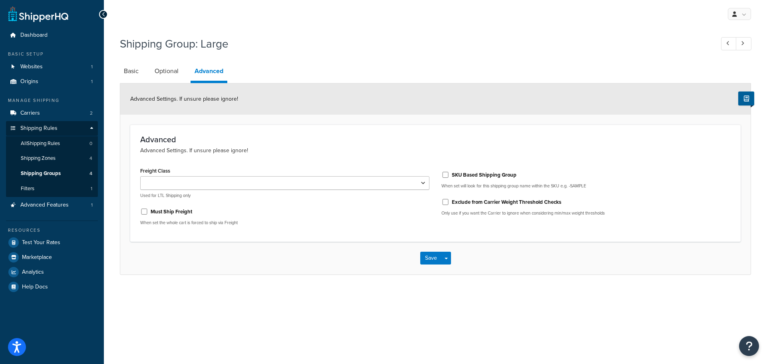
click at [151, 212] on label "Must Ship Freight" at bounding box center [172, 211] width 42 height 7
click at [148, 212] on input "Must Ship Freight" at bounding box center [144, 212] width 8 height 6
click at [151, 212] on label "Must Ship Freight" at bounding box center [172, 211] width 42 height 7
click at [148, 212] on input "Must Ship Freight" at bounding box center [144, 212] width 8 height 6
checkbox input "false"
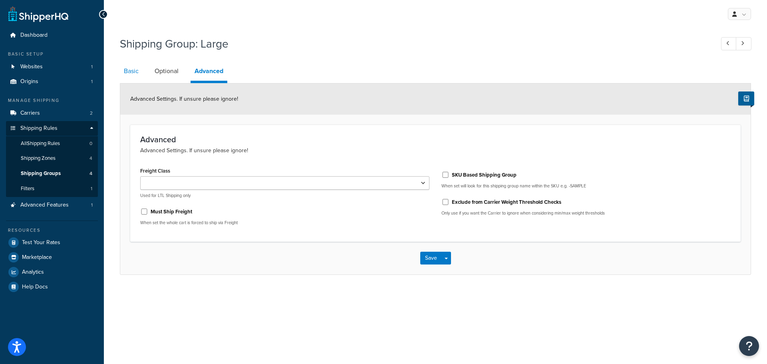
click at [139, 71] on link "Basic" at bounding box center [131, 71] width 23 height 19
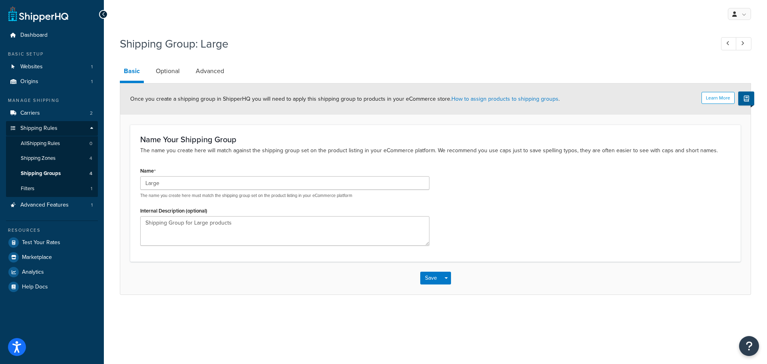
click at [258, 103] on span "Once you create a shipping group in ShipperHQ you will need to apply this shipp…" at bounding box center [344, 99] width 429 height 8
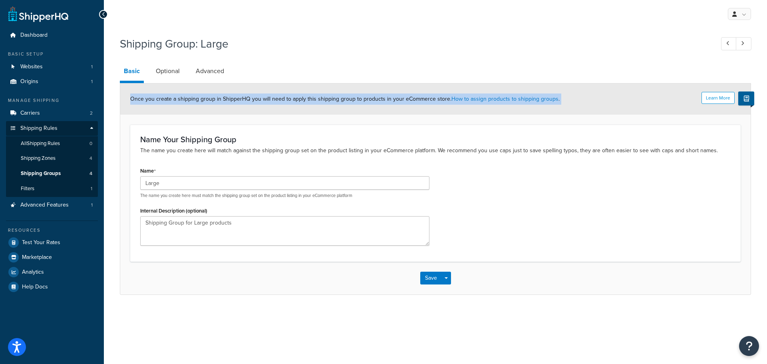
click at [258, 103] on span "Once you create a shipping group in ShipperHQ you will need to apply this shipp…" at bounding box center [344, 99] width 429 height 8
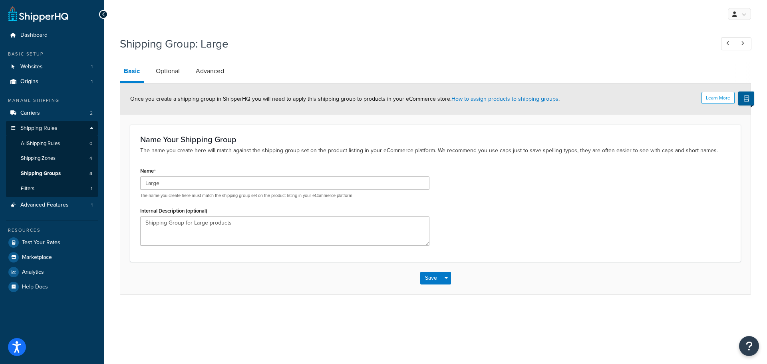
click at [428, 129] on div "Name Your Shipping Group The name you create here will match against the shippi…" at bounding box center [435, 193] width 610 height 137
click at [199, 231] on textarea "Shipping Group for Large products" at bounding box center [284, 231] width 289 height 30
click at [183, 185] on input "Large" at bounding box center [284, 183] width 289 height 14
click at [192, 160] on div "Name Your Shipping Group The name you create here will match against the shippi…" at bounding box center [435, 193] width 610 height 137
click at [50, 185] on link "Filters 1" at bounding box center [52, 188] width 92 height 15
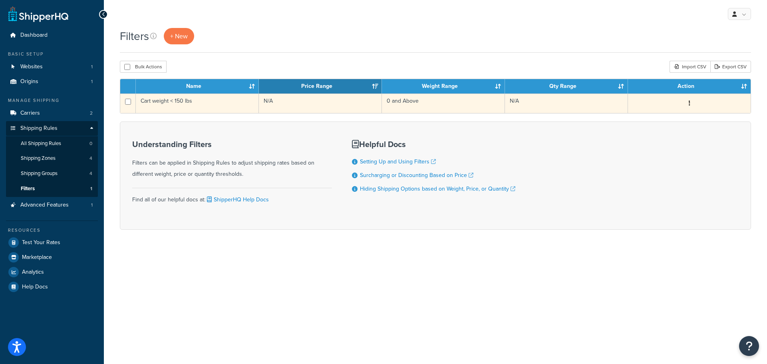
click at [201, 104] on td "Cart weight < 150 lbs" at bounding box center [197, 103] width 123 height 20
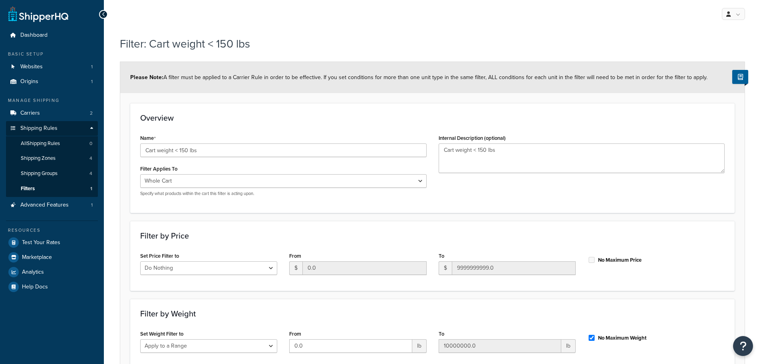
select select "range"
drag, startPoint x: 616, startPoint y: 300, endPoint x: 461, endPoint y: 99, distance: 252.9
click at [46, 184] on link "Filters 1" at bounding box center [52, 188] width 92 height 15
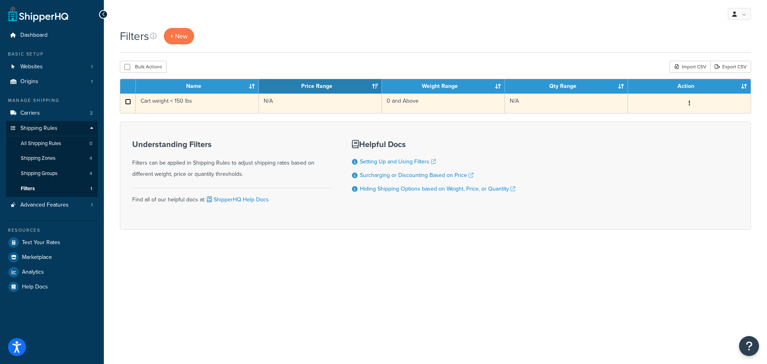
click at [126, 103] on input "checkbox" at bounding box center [128, 102] width 6 height 6
checkbox input "true"
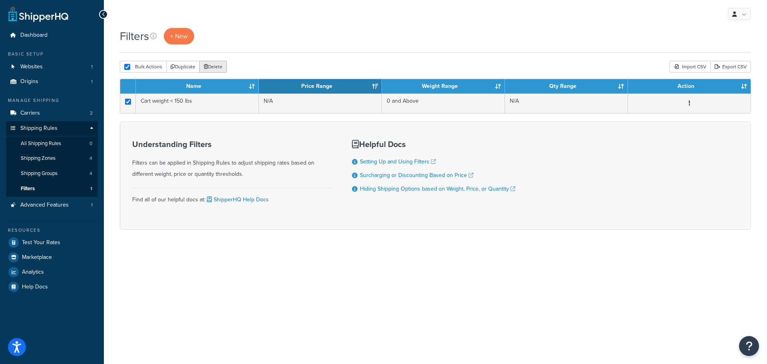
click at [222, 67] on button "Delete" at bounding box center [213, 67] width 28 height 12
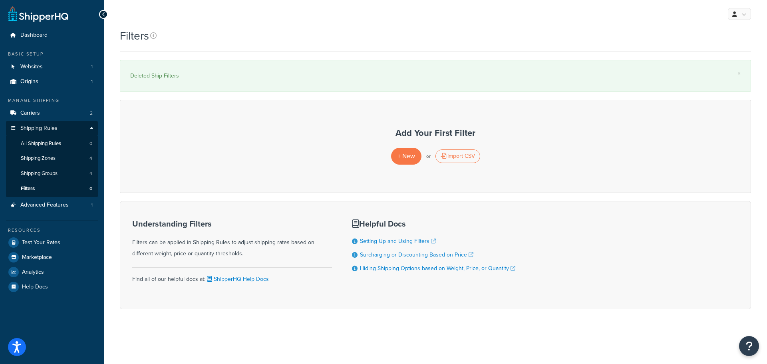
click at [248, 251] on div "Understanding Filters Filters can be applied in Shipping Rules to adjust shippi…" at bounding box center [232, 239] width 200 height 40
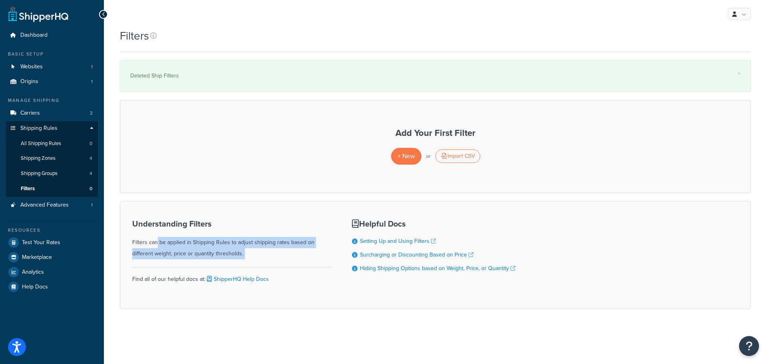
click at [248, 251] on div "Understanding Filters Filters can be applied in Shipping Rules to adjust shippi…" at bounding box center [232, 239] width 200 height 40
click at [277, 254] on div "Understanding Filters Filters can be applied in Shipping Rules to adjust shippi…" at bounding box center [232, 239] width 200 height 40
